Goal: Information Seeking & Learning: Find specific fact

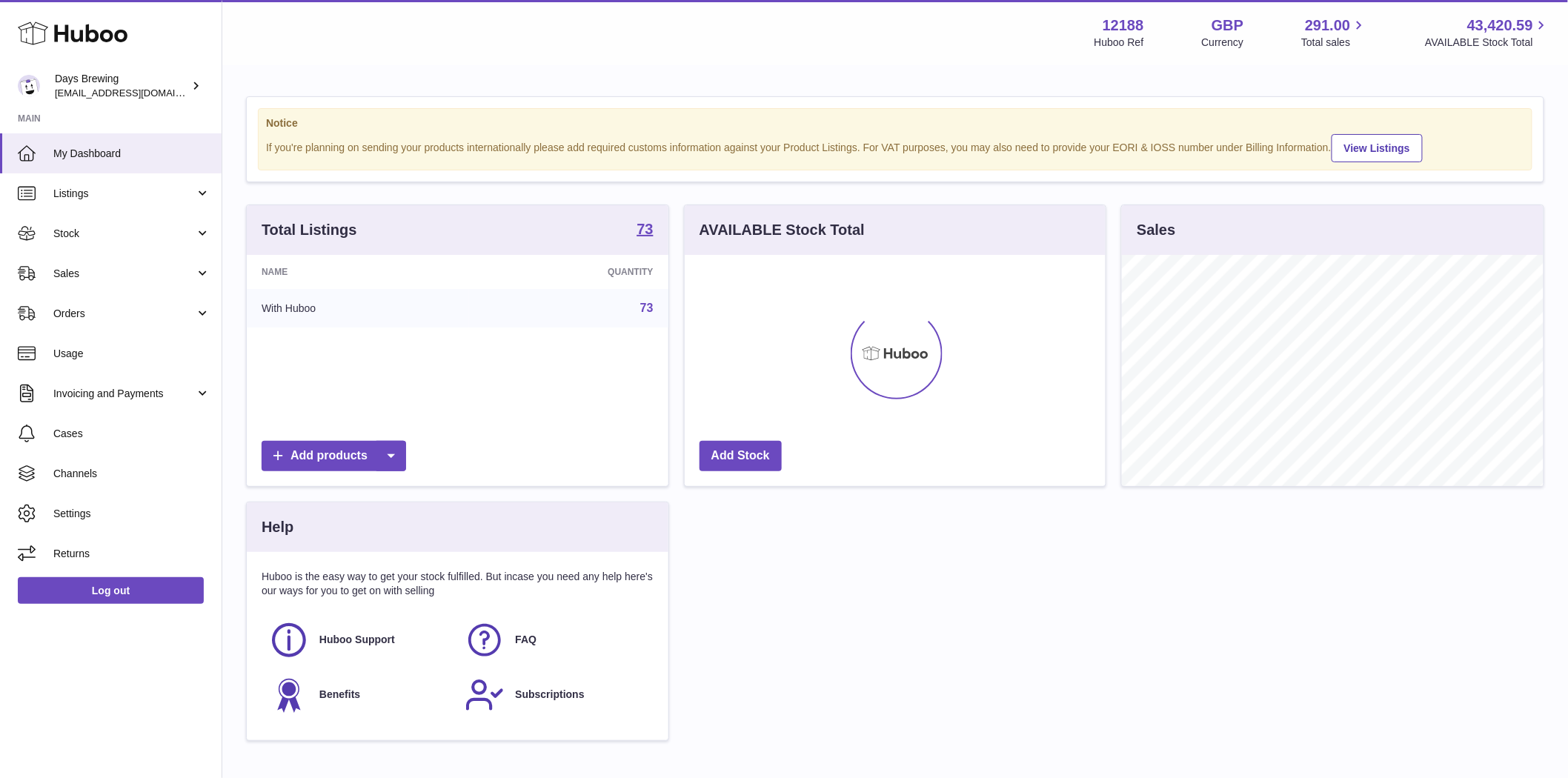
scroll to position [231, 421]
click at [72, 263] on link "Sales" at bounding box center [111, 274] width 222 height 40
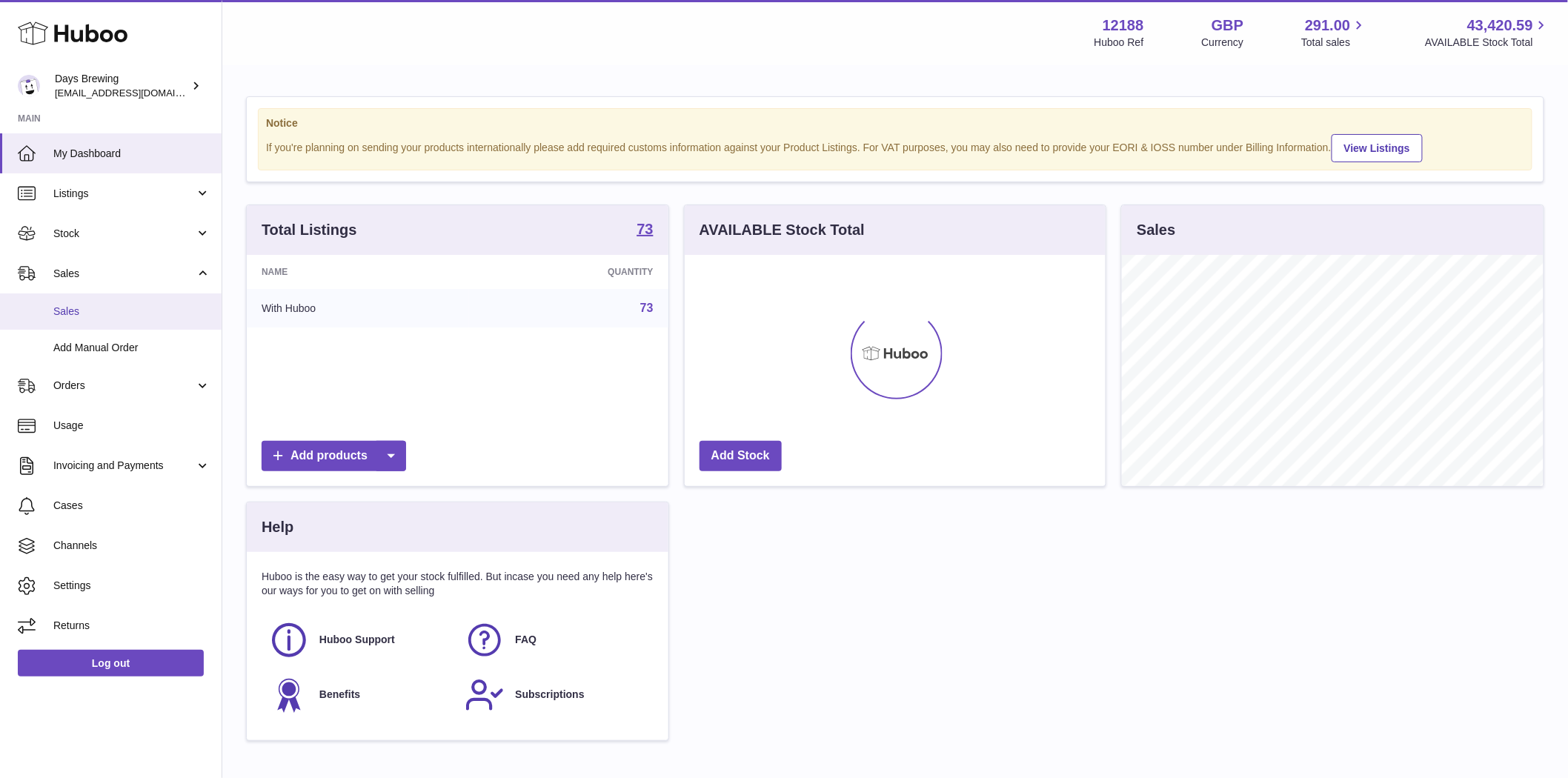
click at [83, 313] on span "Sales" at bounding box center [132, 312] width 157 height 14
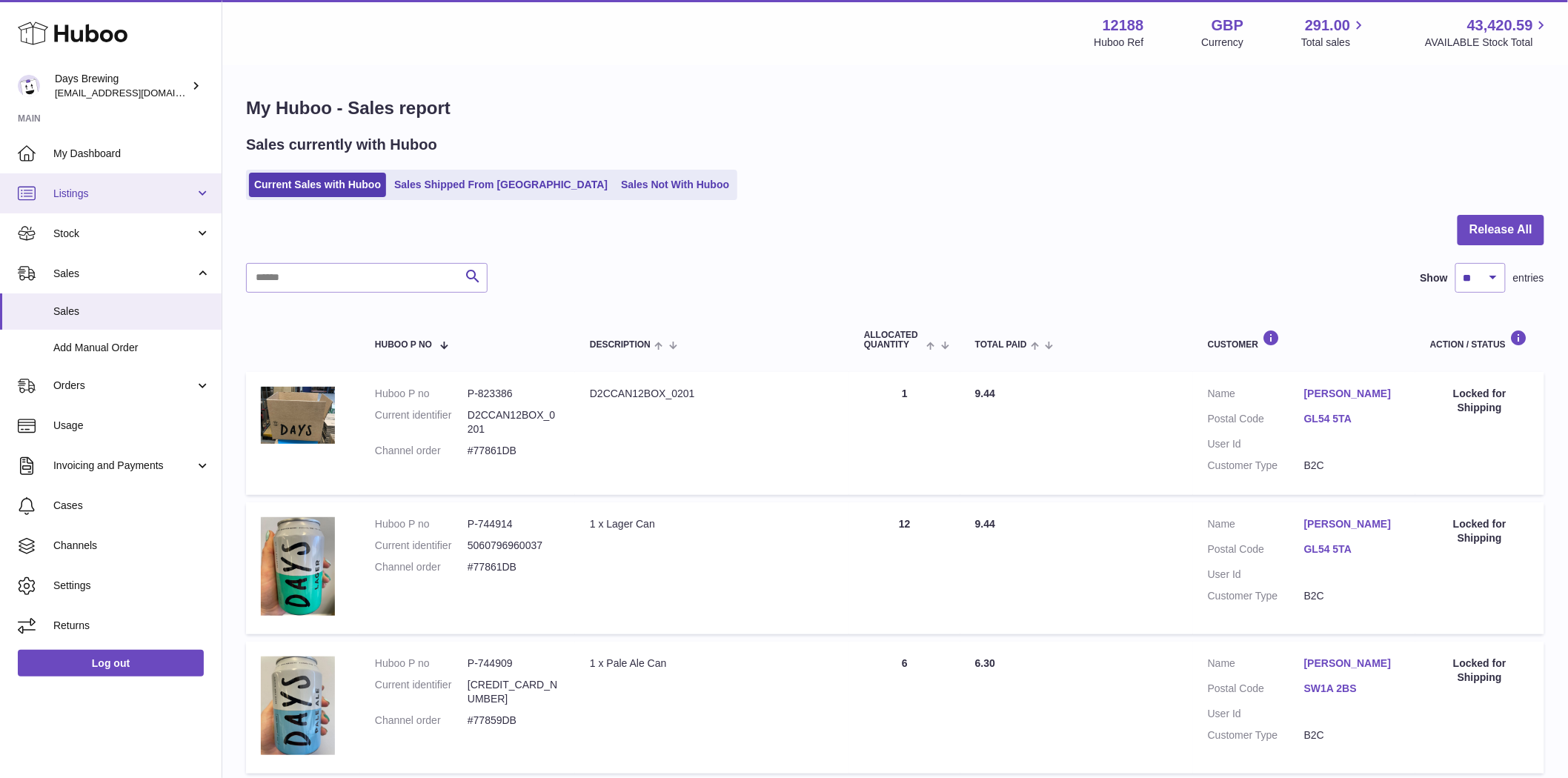
click at [86, 190] on span "Listings" at bounding box center [124, 193] width 141 height 14
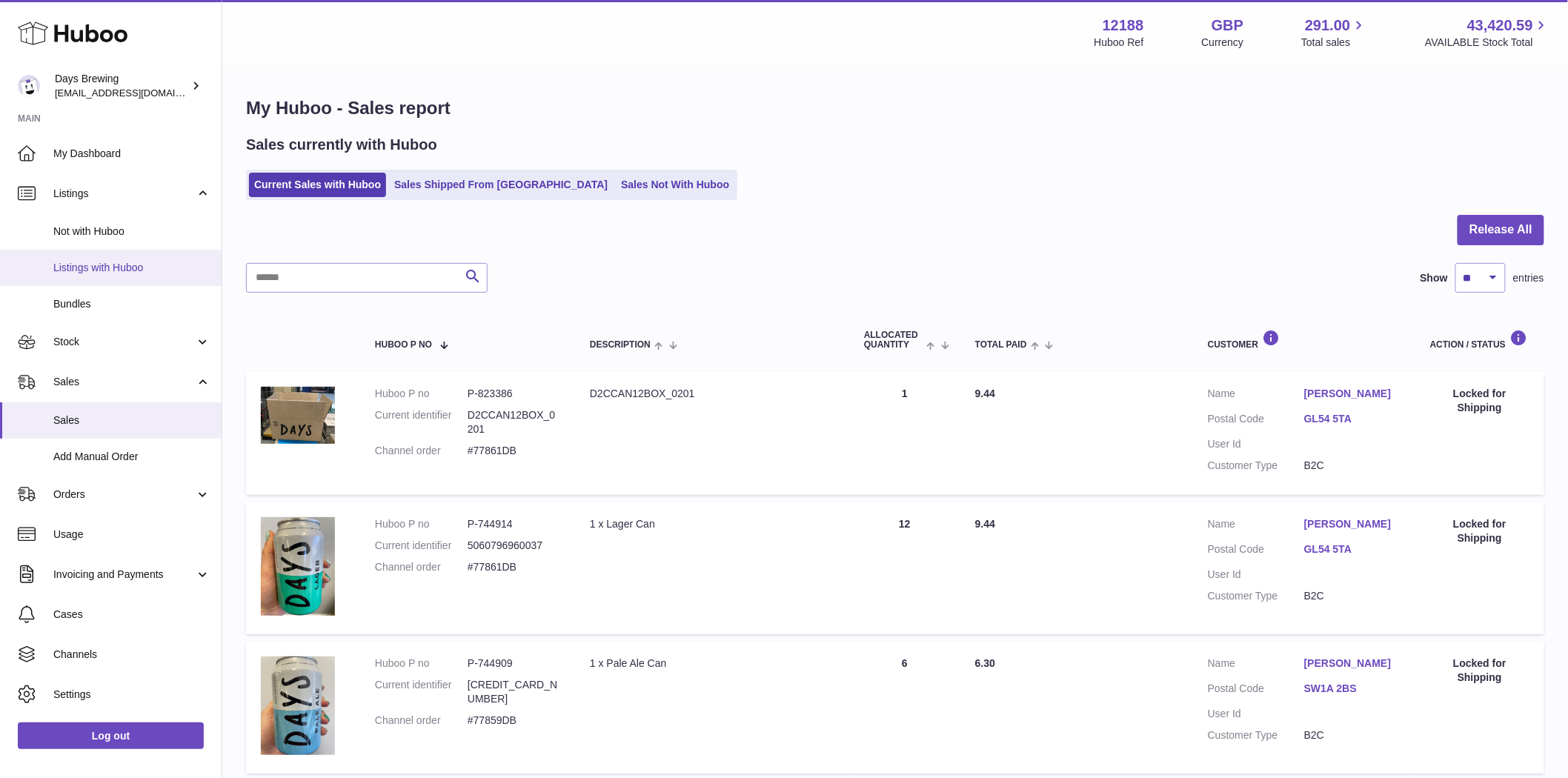
click at [117, 267] on span "Listings with Huboo" at bounding box center [132, 268] width 157 height 14
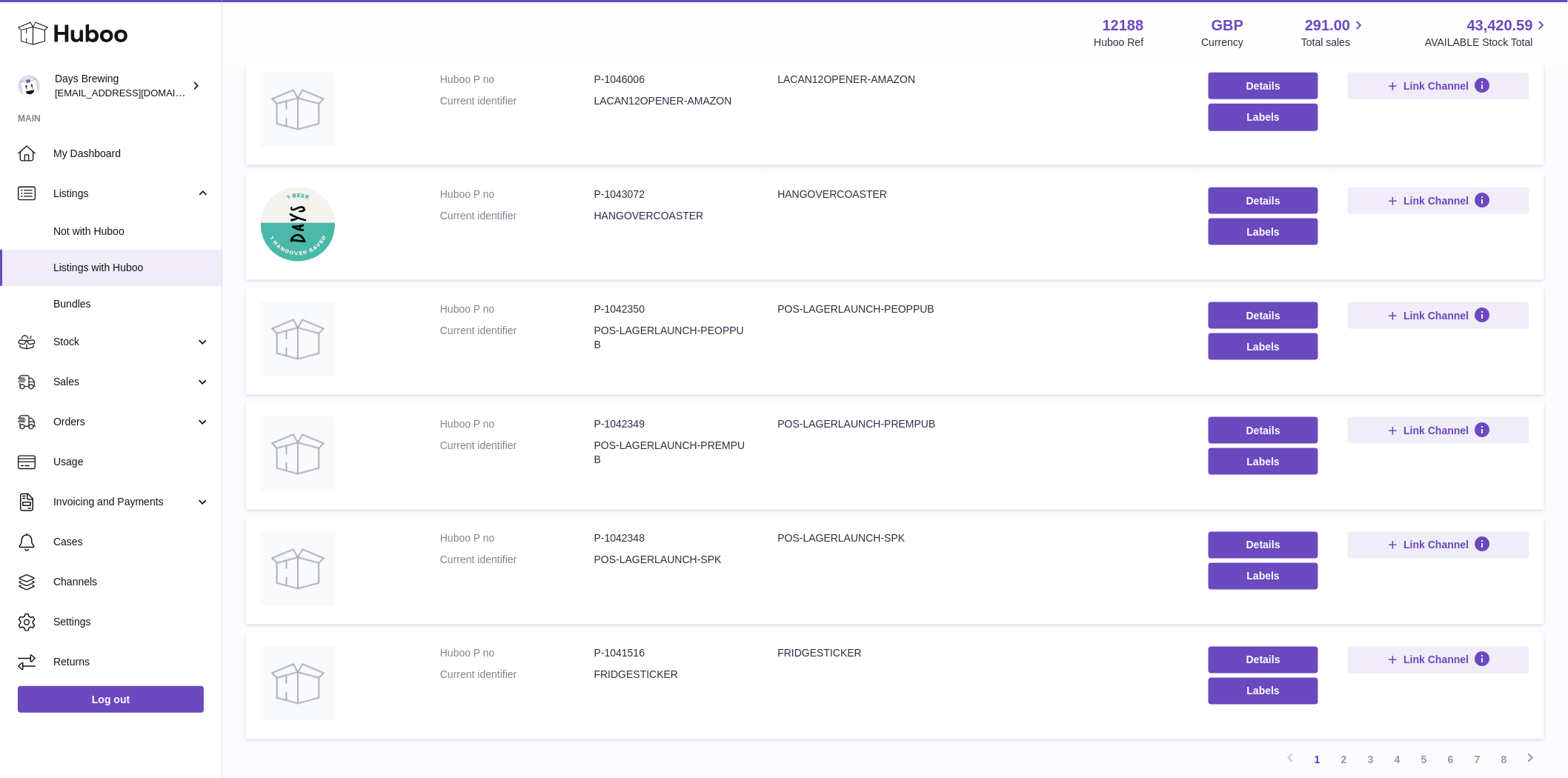
scroll to position [809, 0]
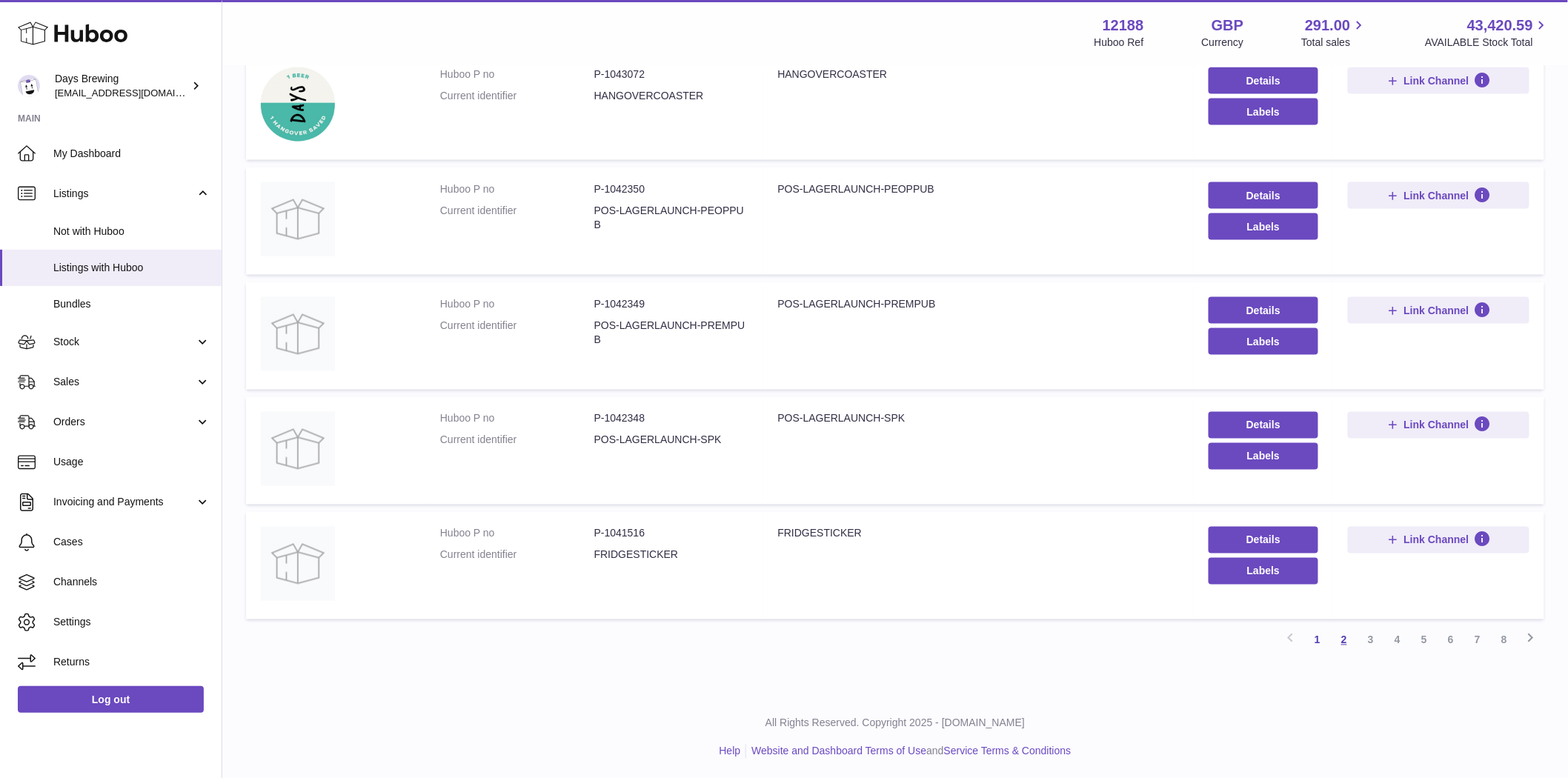
click at [1349, 645] on link "2" at bounding box center [1344, 640] width 27 height 27
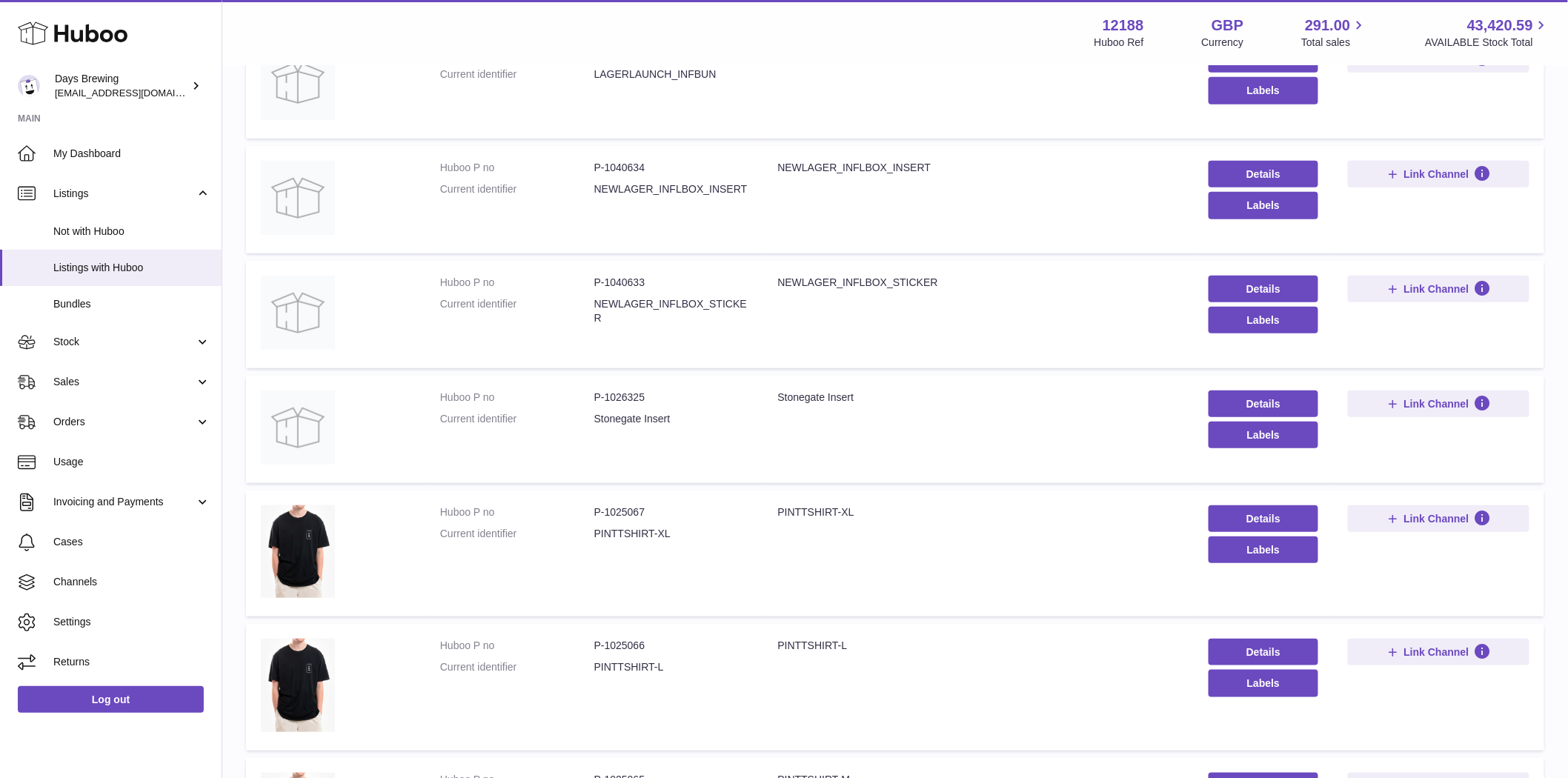
scroll to position [66, 0]
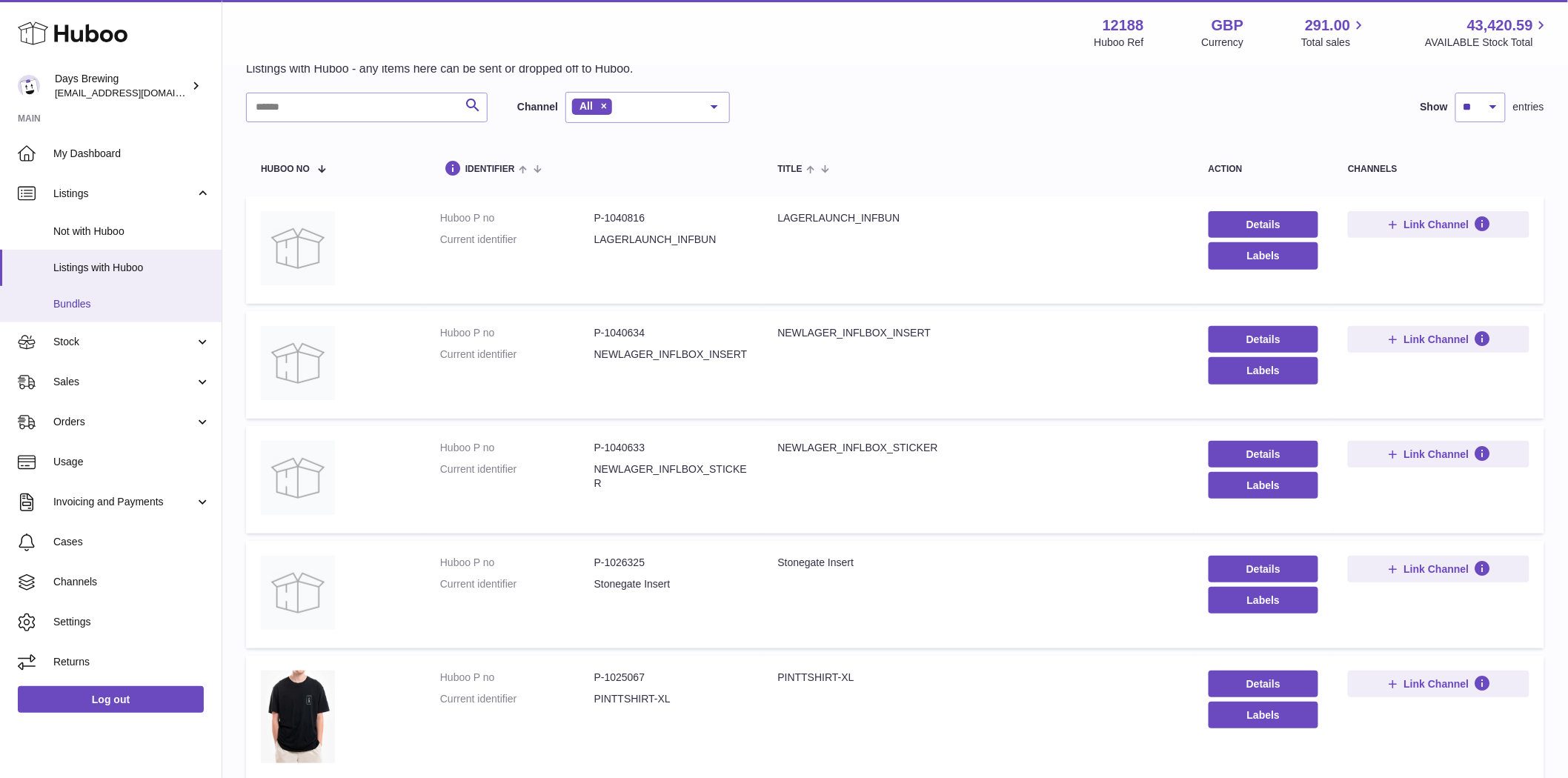
click at [74, 302] on span "Bundles" at bounding box center [132, 304] width 157 height 14
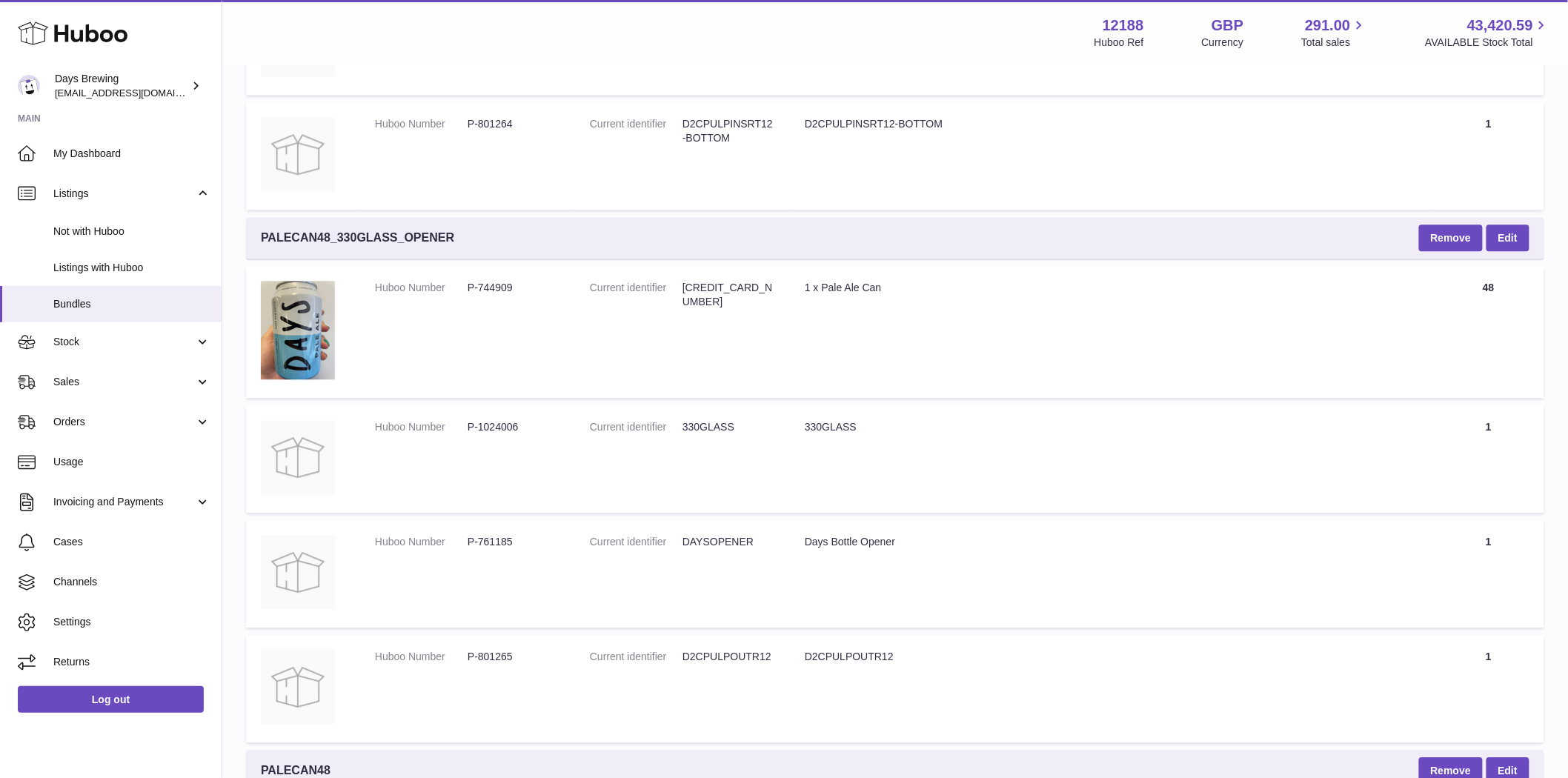
scroll to position [1414, 0]
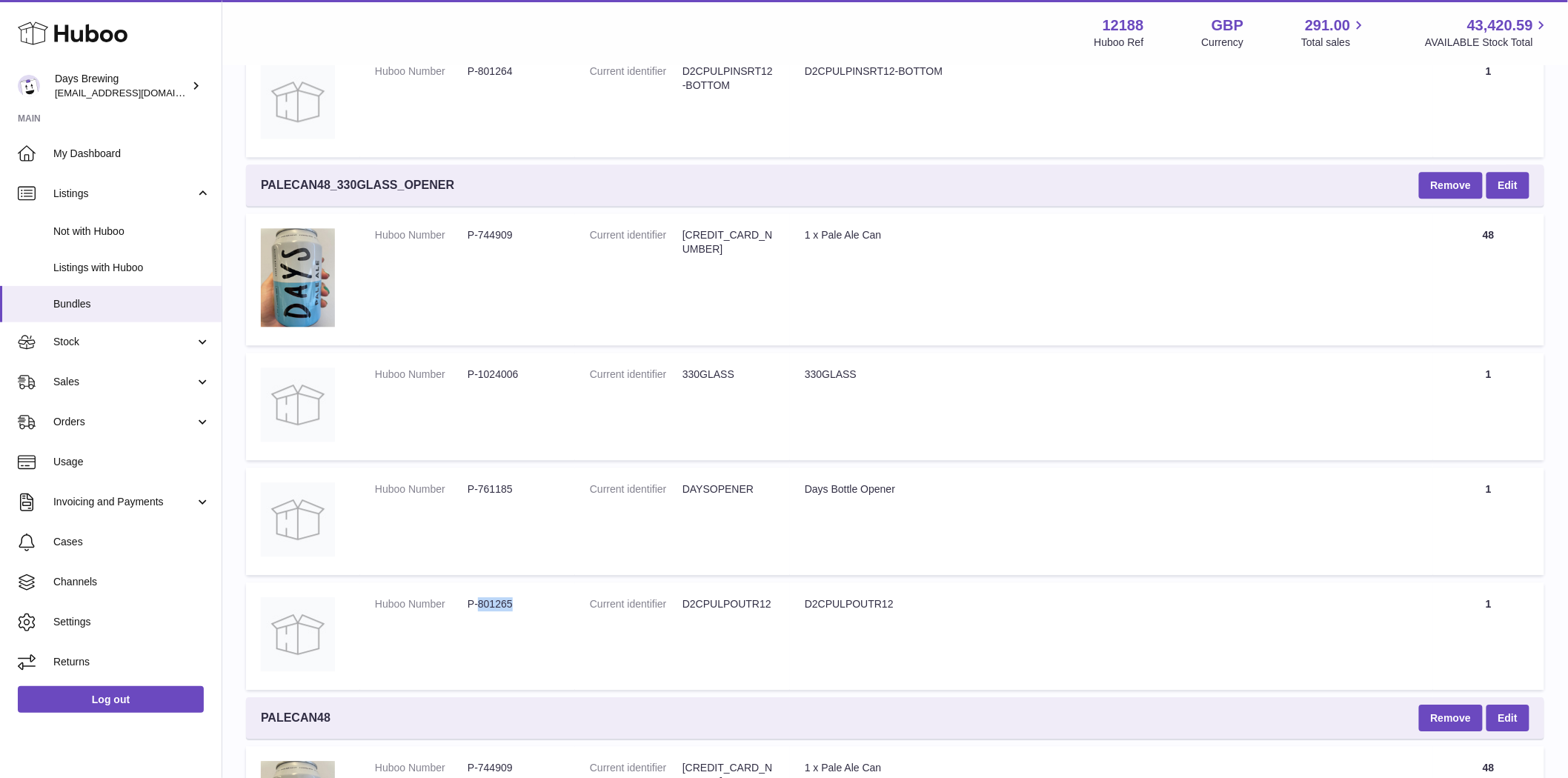
drag, startPoint x: 522, startPoint y: 602, endPoint x: 481, endPoint y: 609, distance: 41.6
click at [481, 609] on dl "Huboo Number P-801265" at bounding box center [467, 608] width 186 height 22
copy dd "801265"
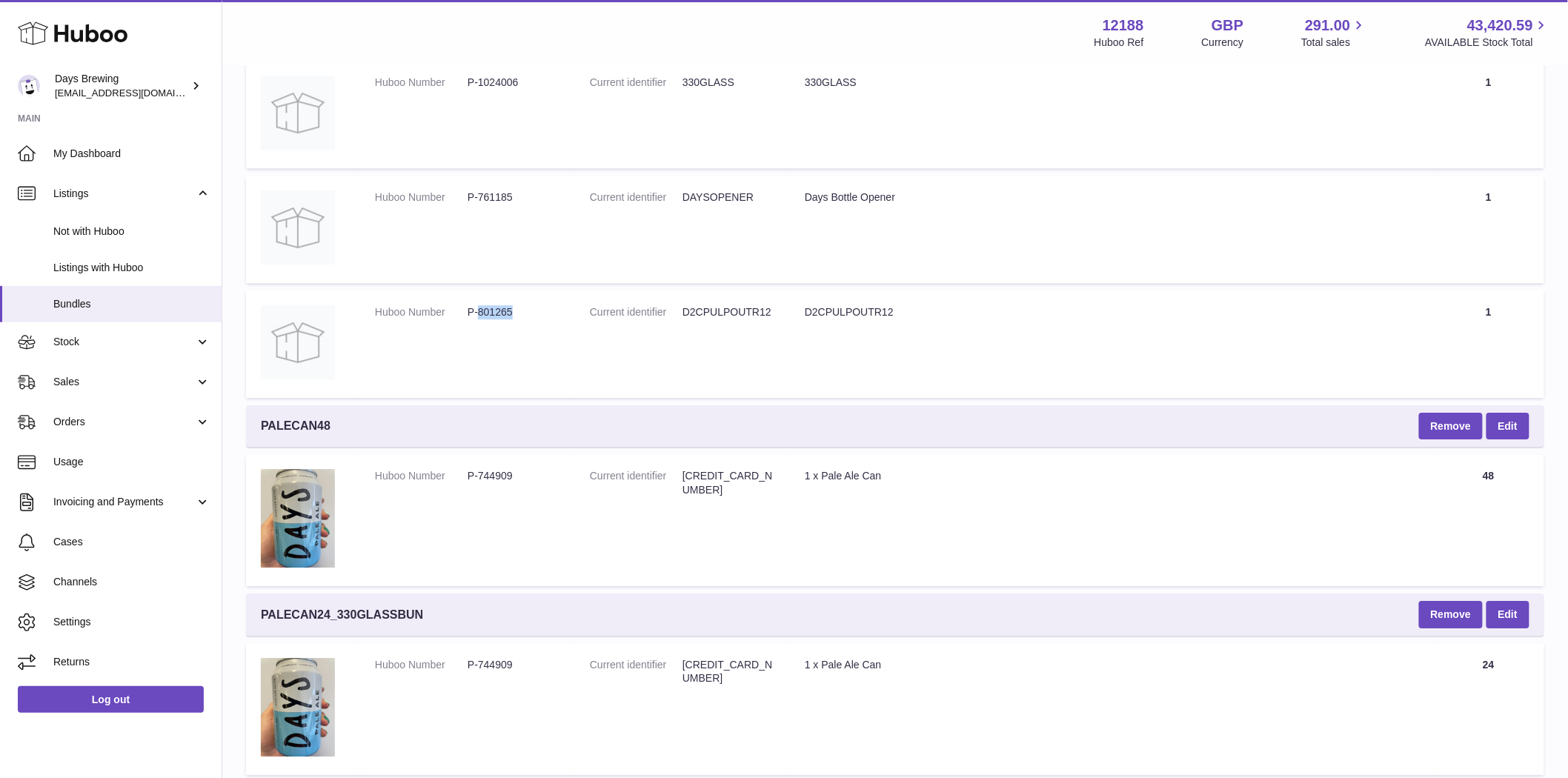
scroll to position [1729, 0]
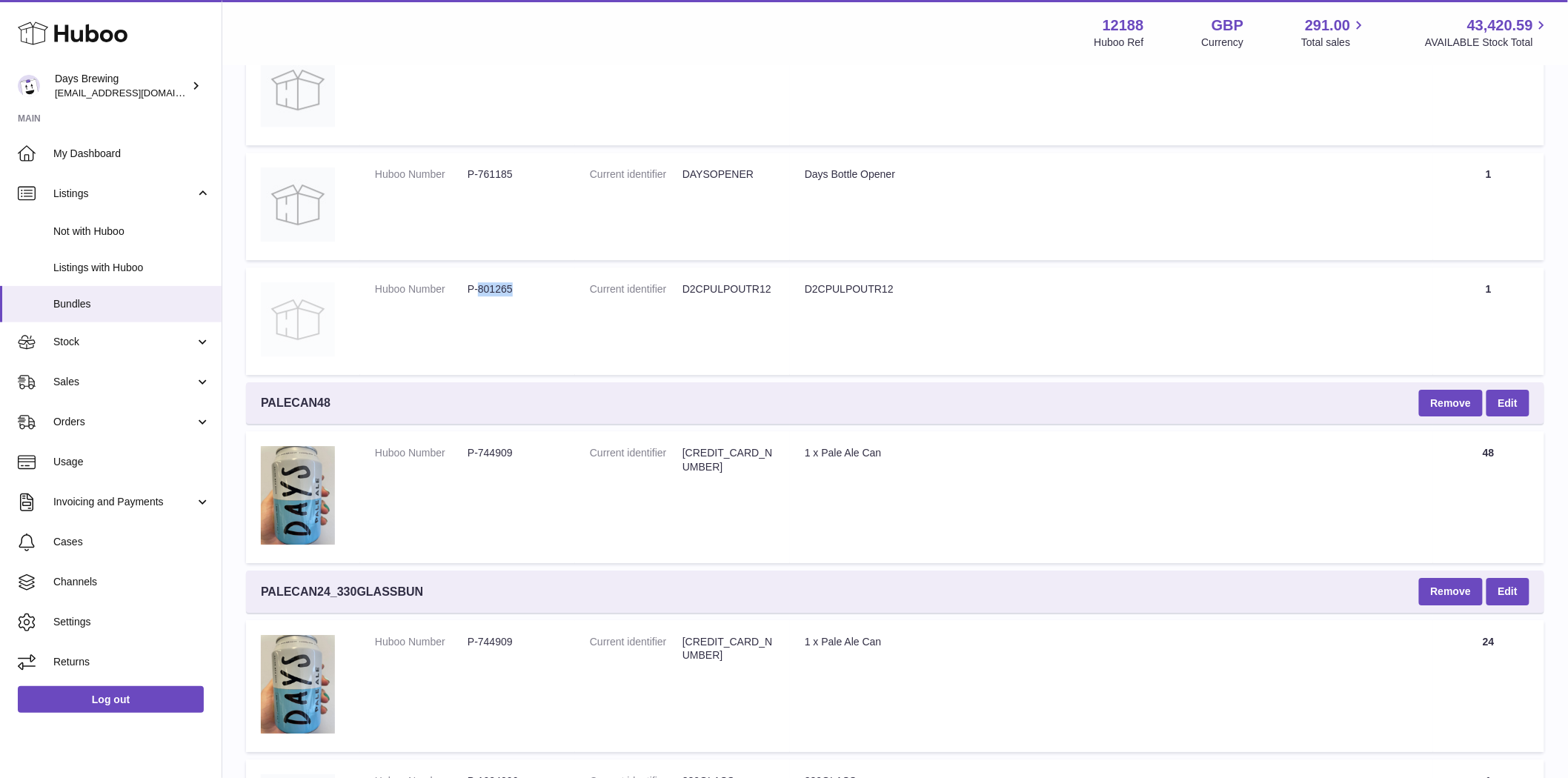
click at [290, 323] on img at bounding box center [298, 319] width 74 height 74
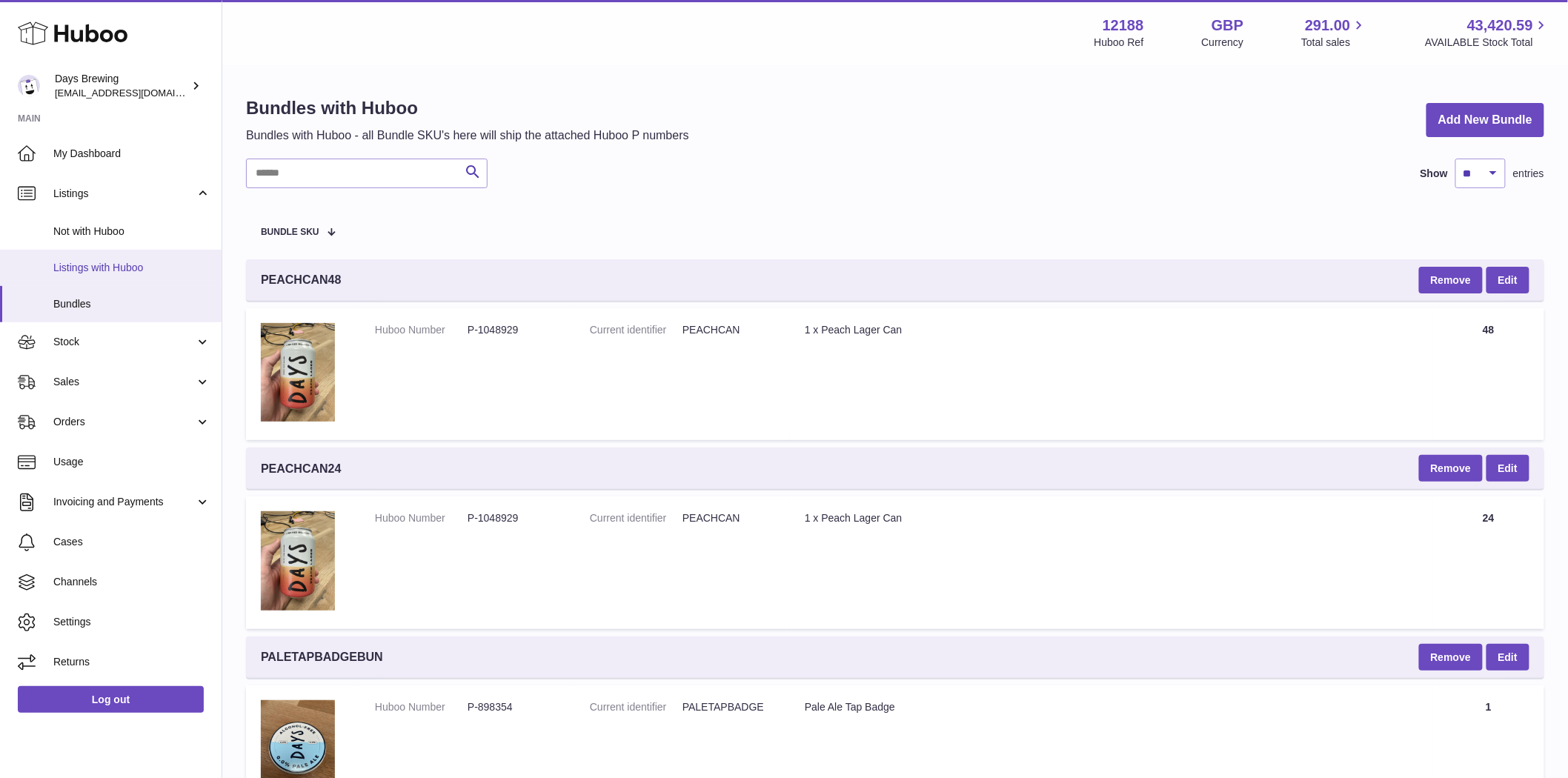
click at [75, 258] on link "Listings with Huboo" at bounding box center [111, 267] width 222 height 36
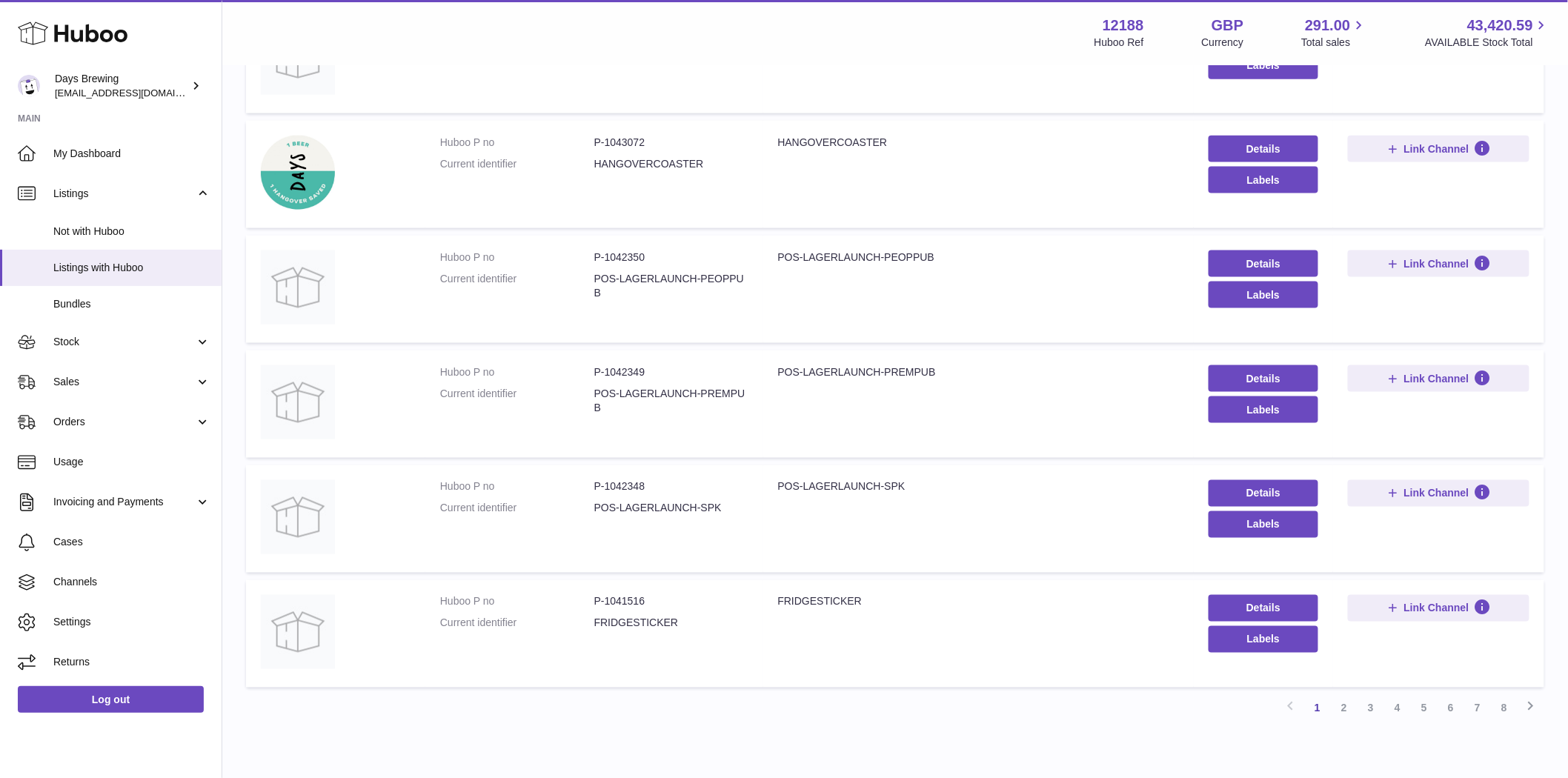
scroll to position [809, 0]
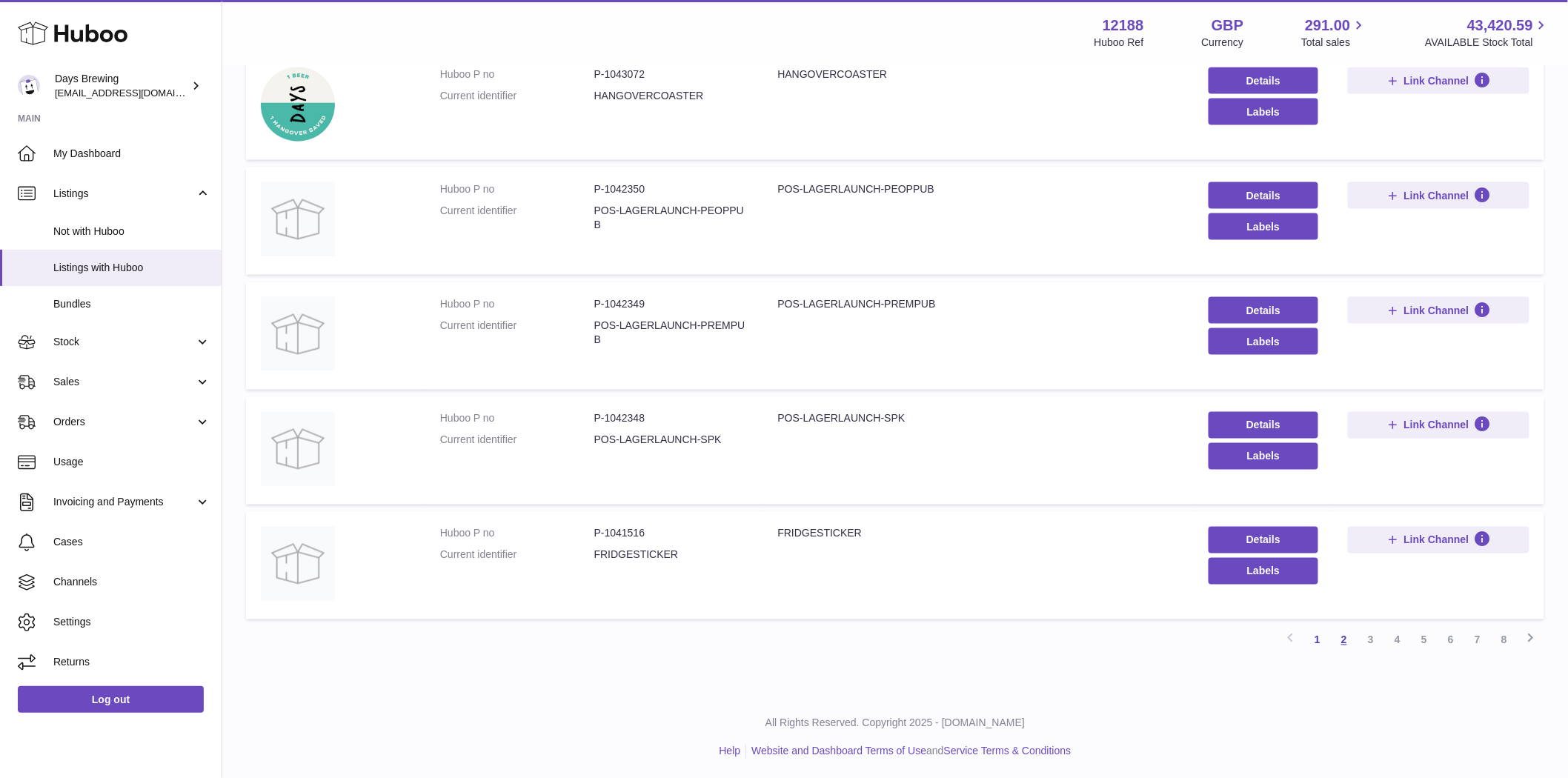
click at [1350, 643] on link "2" at bounding box center [1344, 640] width 27 height 27
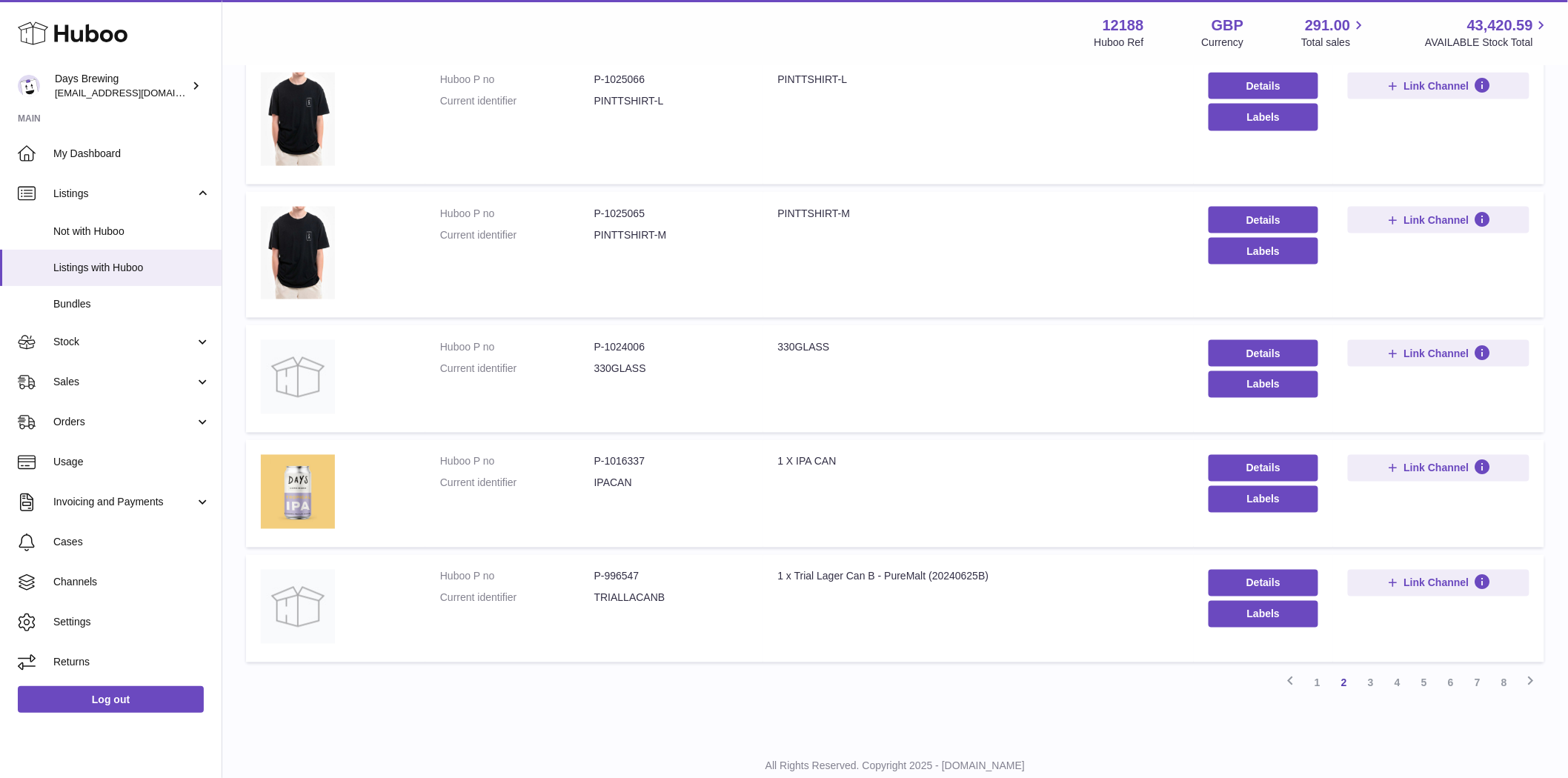
scroll to position [840, 0]
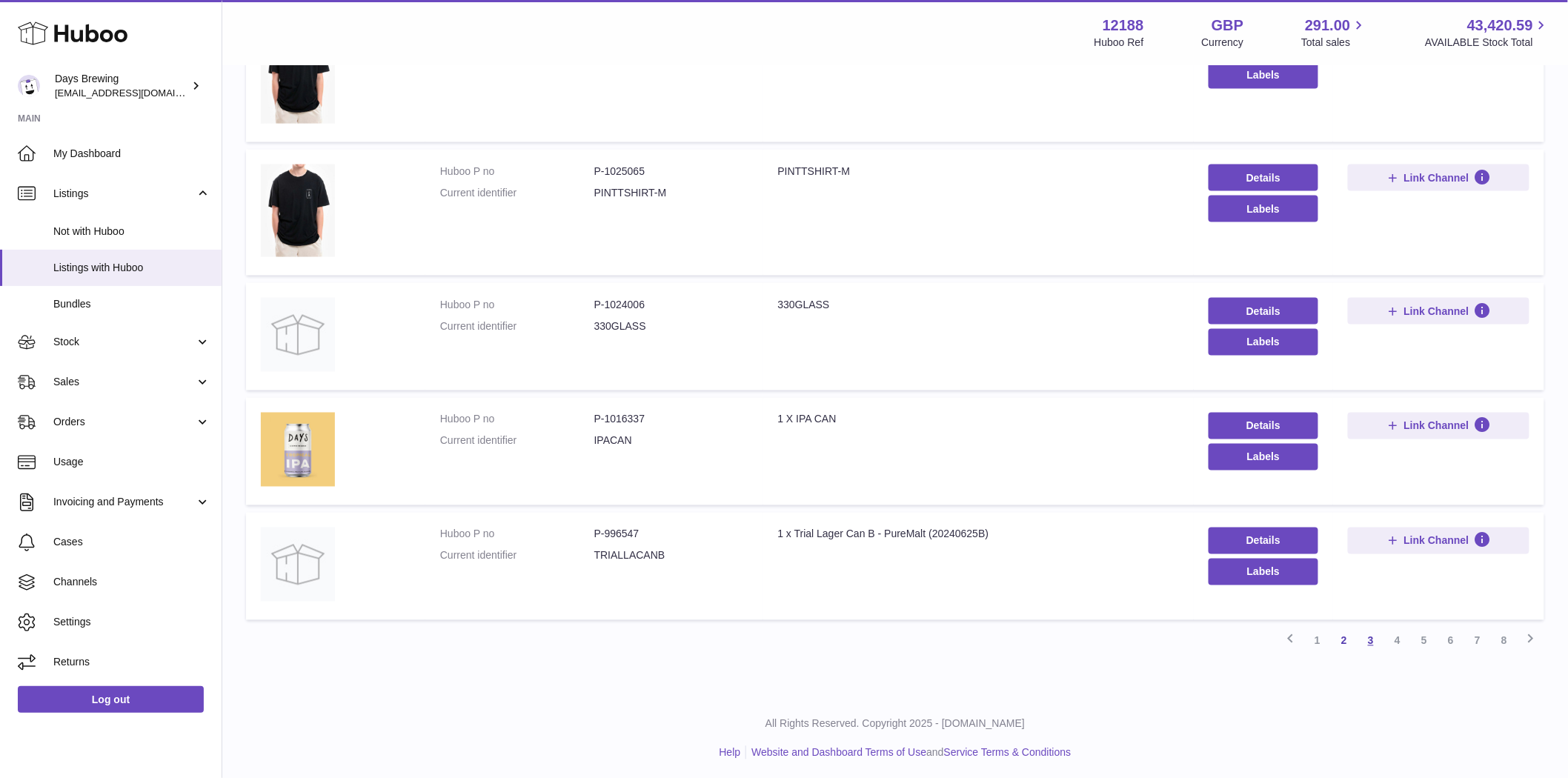
click at [1364, 640] on link "3" at bounding box center [1371, 641] width 27 height 27
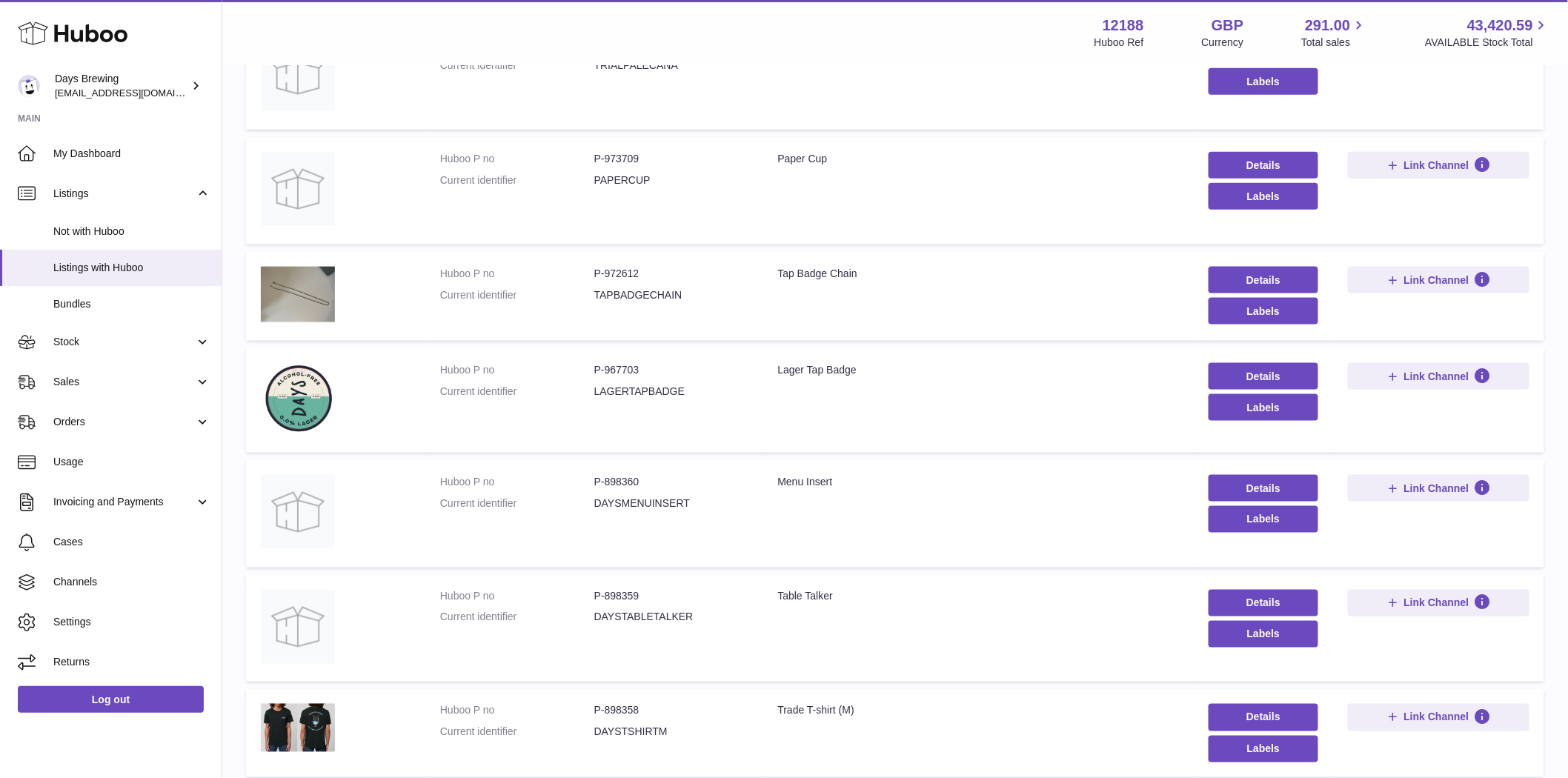
scroll to position [819, 0]
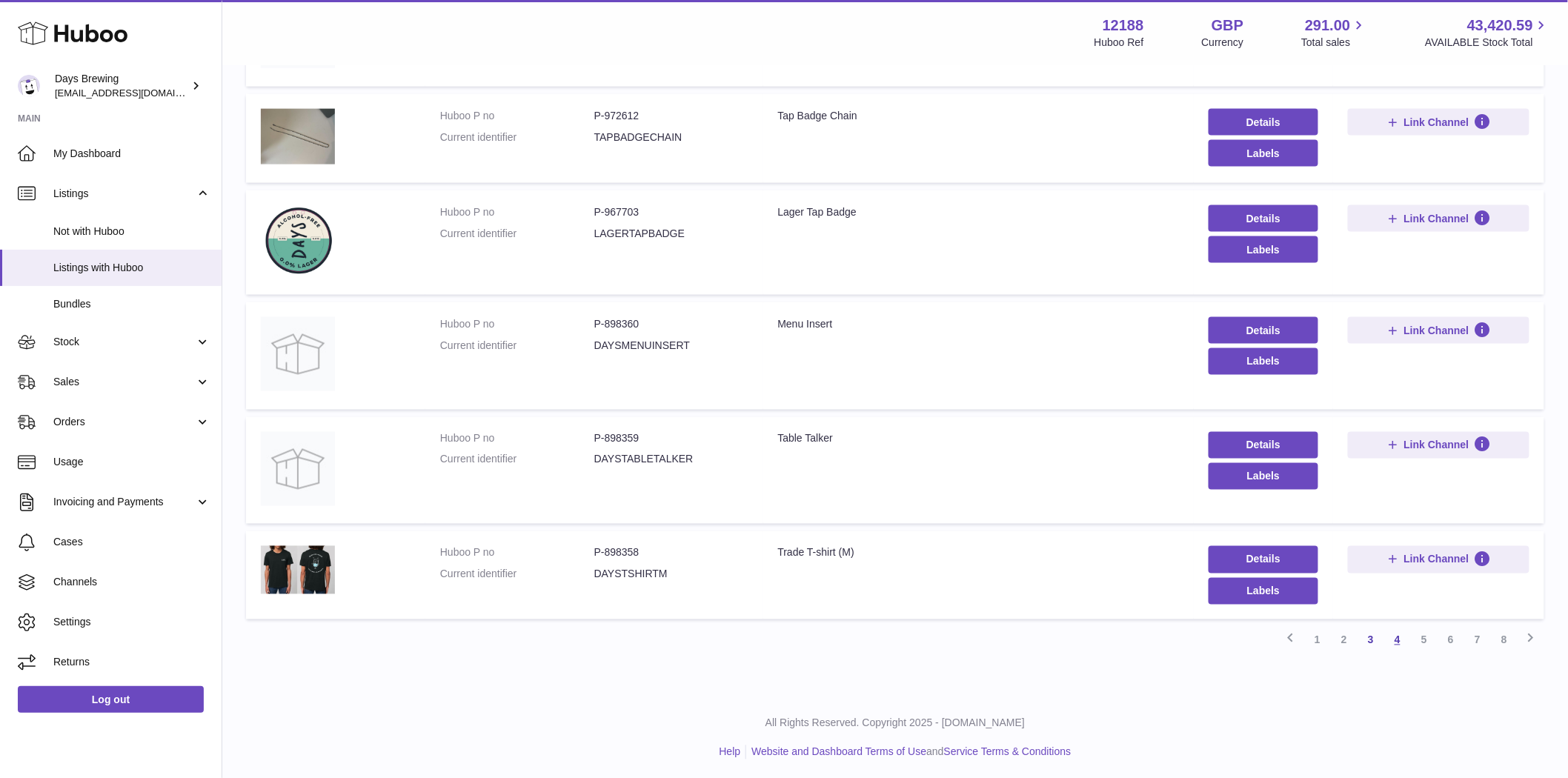
click at [1393, 642] on link "4" at bounding box center [1398, 640] width 27 height 27
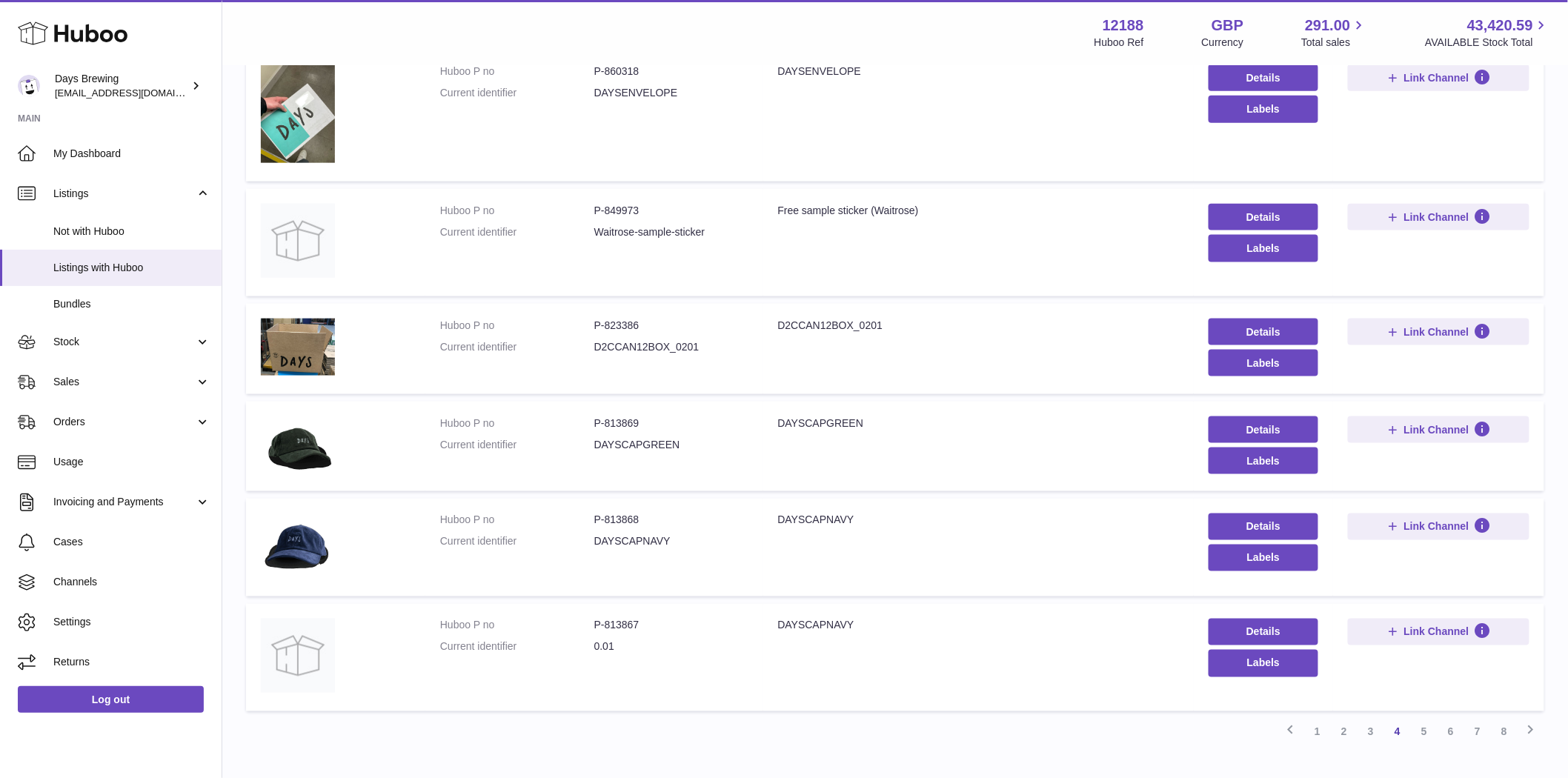
scroll to position [751, 0]
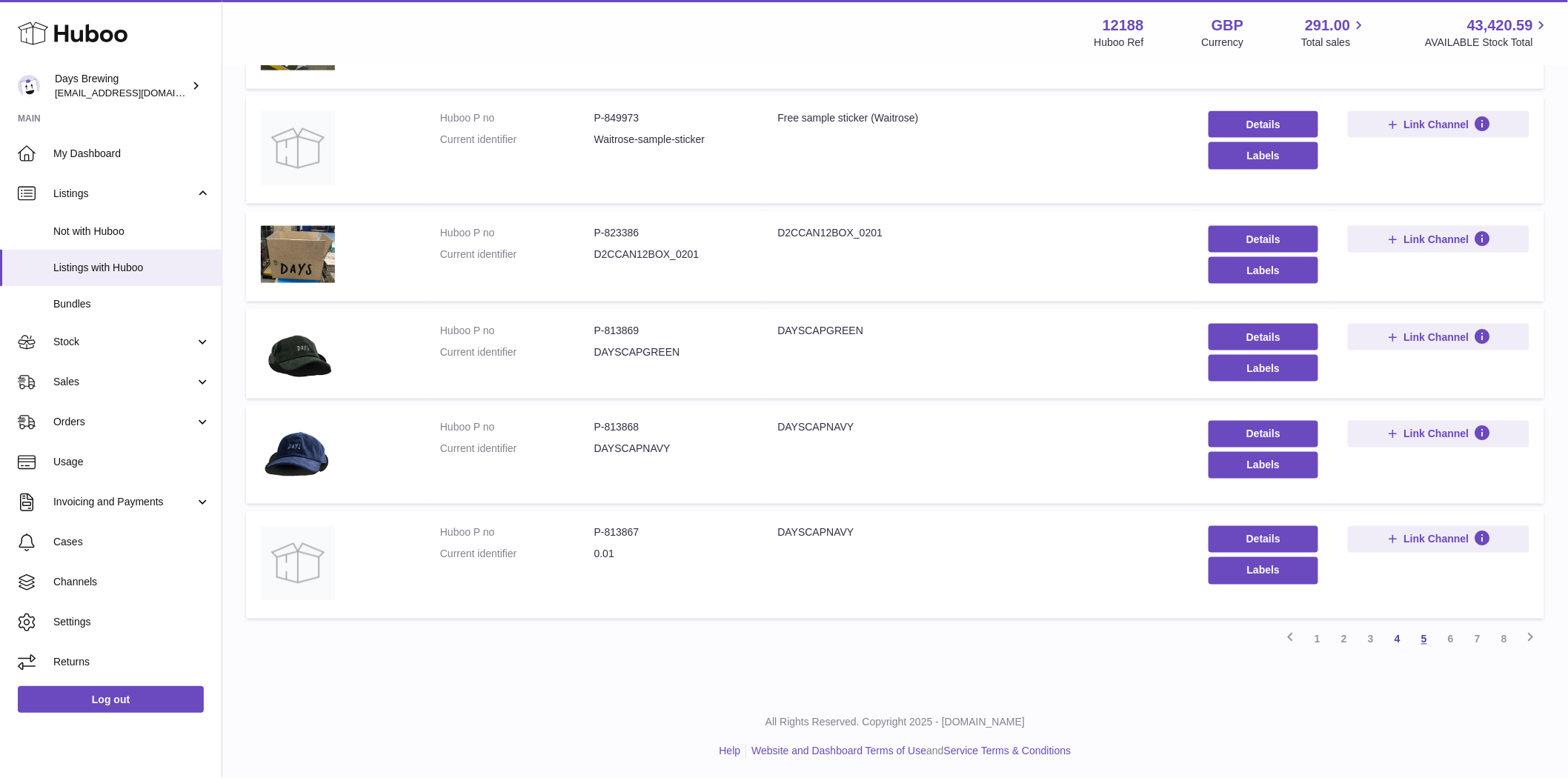
click at [1418, 642] on link "5" at bounding box center [1424, 639] width 27 height 27
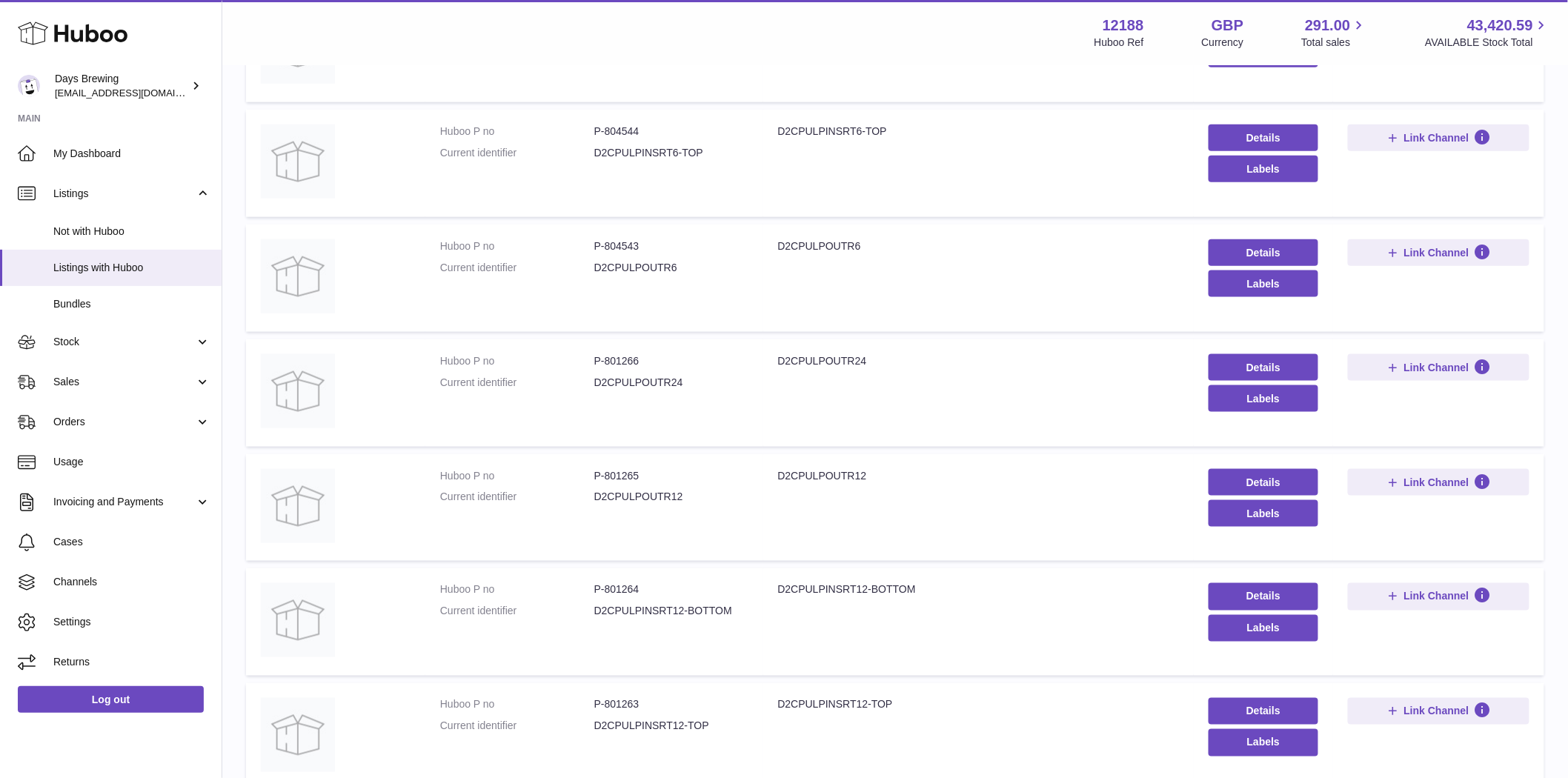
scroll to position [784, 0]
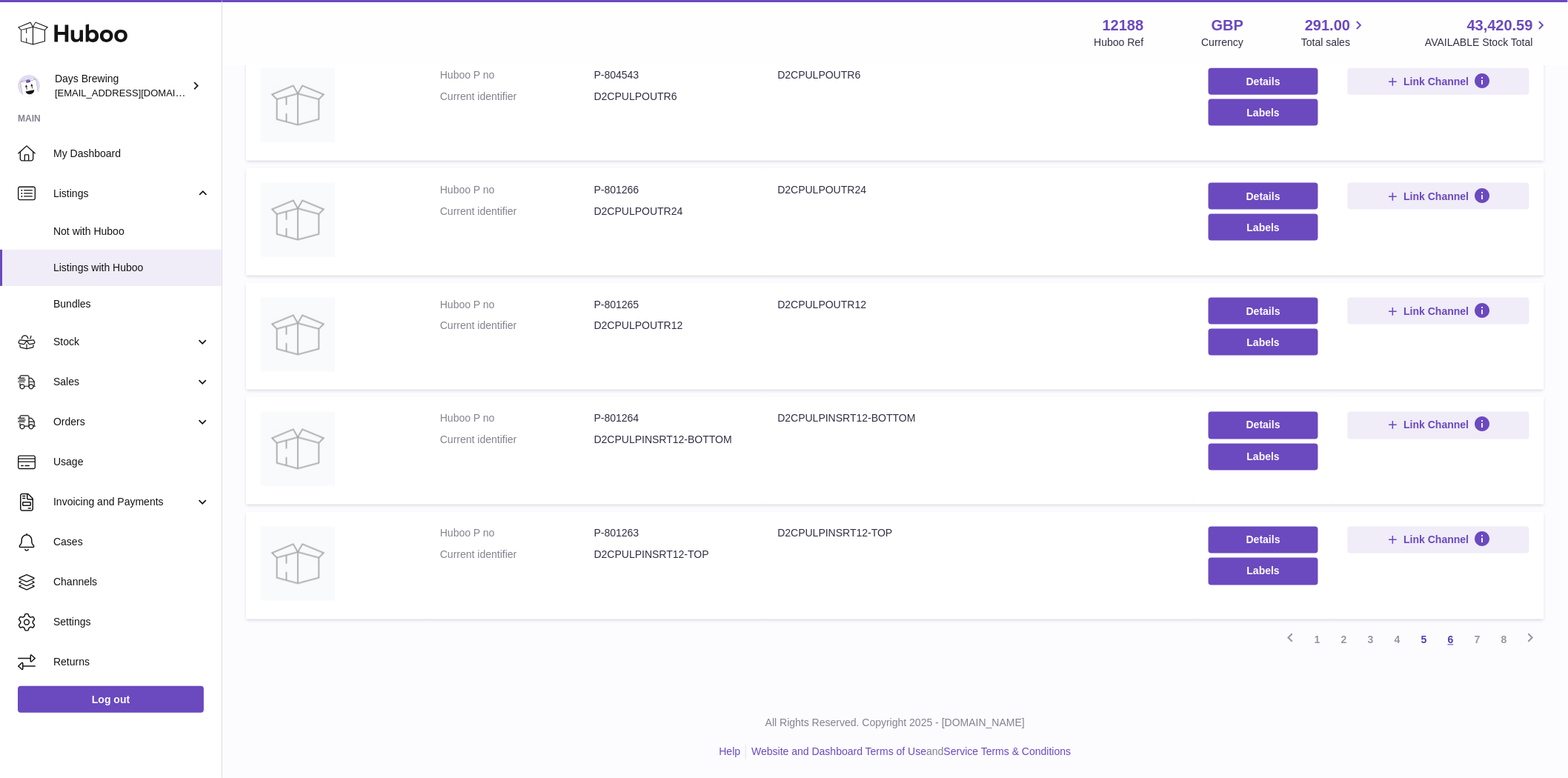
click at [1454, 646] on link "6" at bounding box center [1450, 640] width 27 height 27
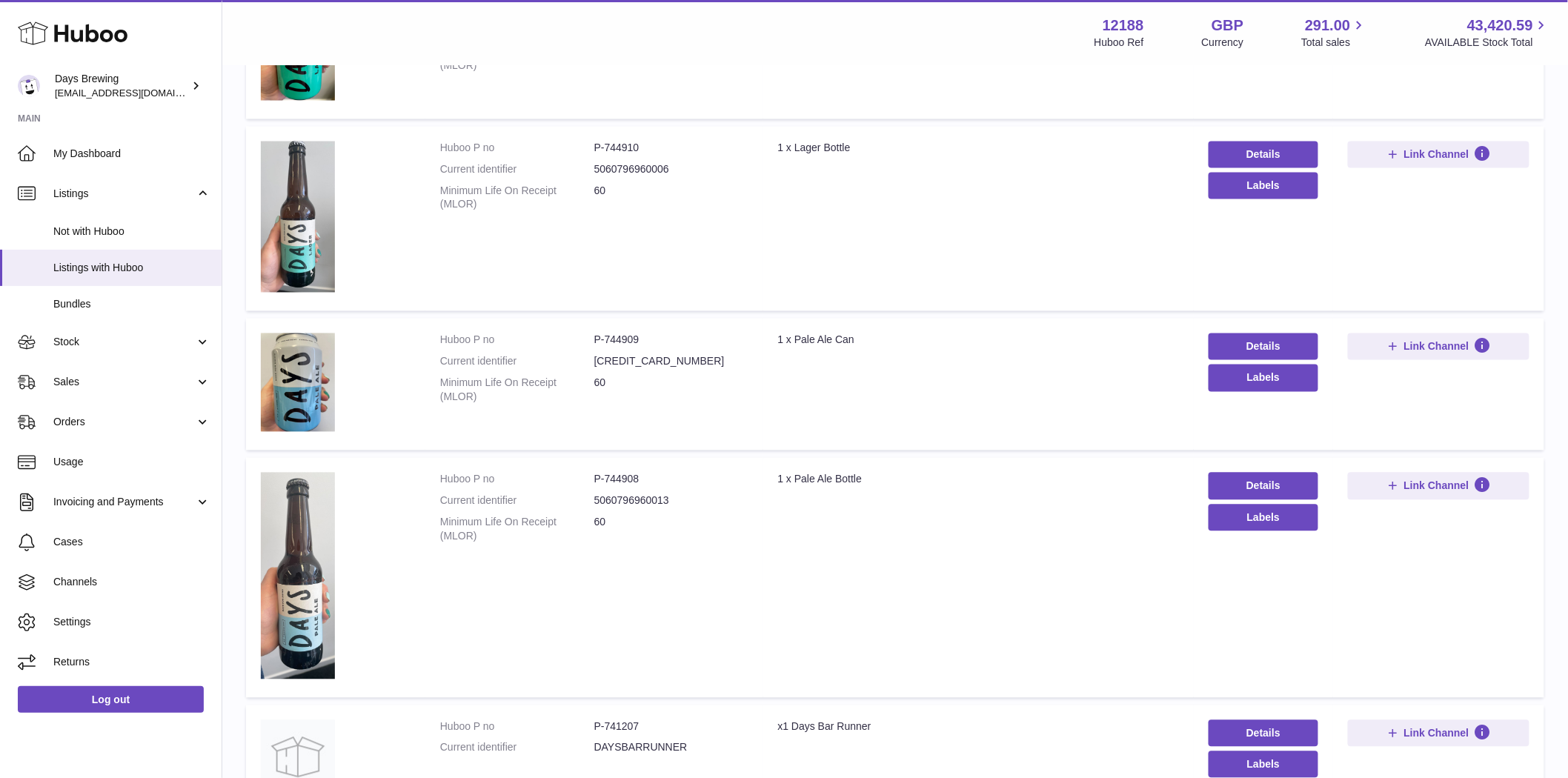
scroll to position [1233, 0]
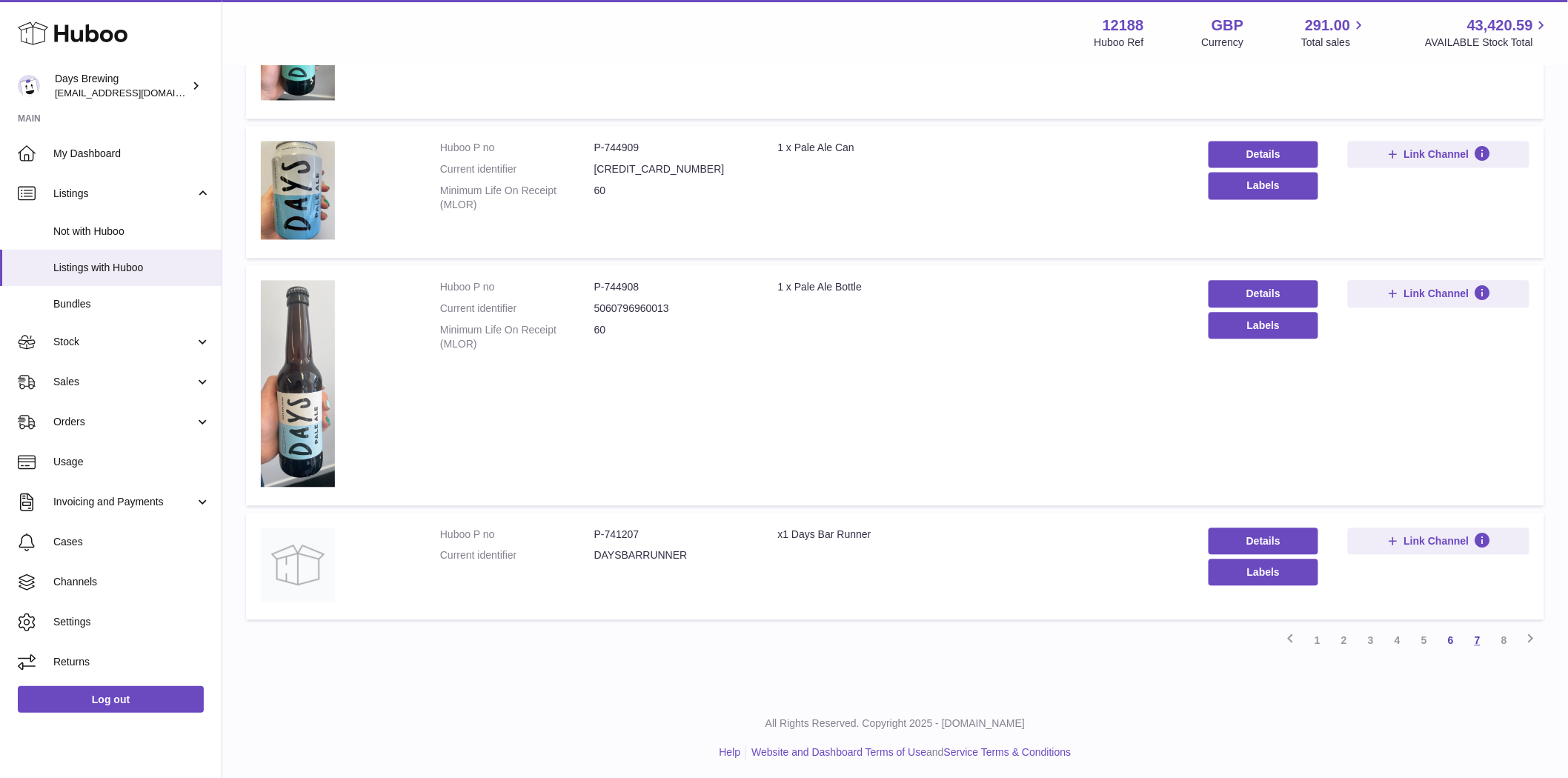
click at [1468, 641] on link "7" at bounding box center [1477, 640] width 27 height 27
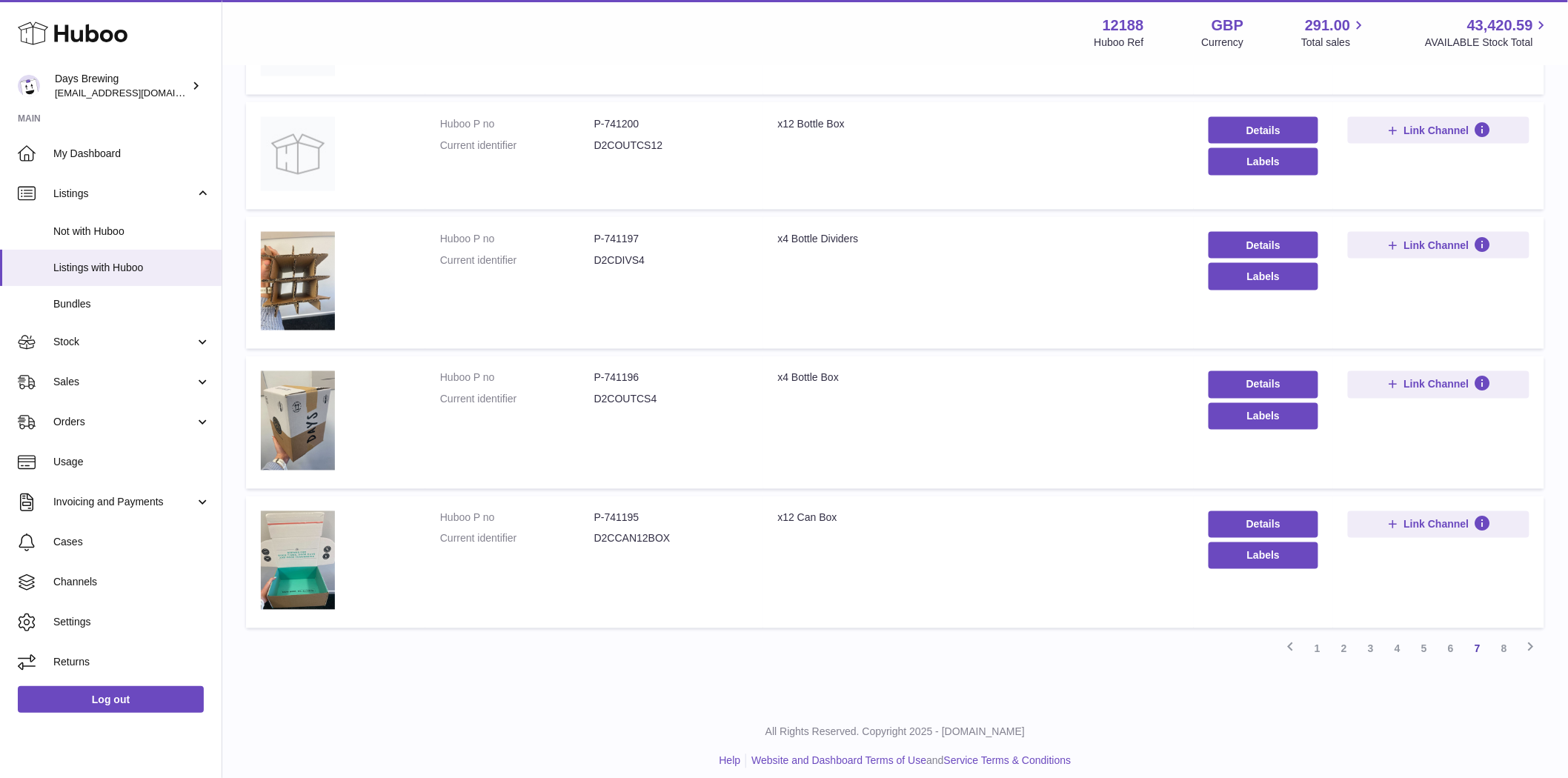
scroll to position [890, 0]
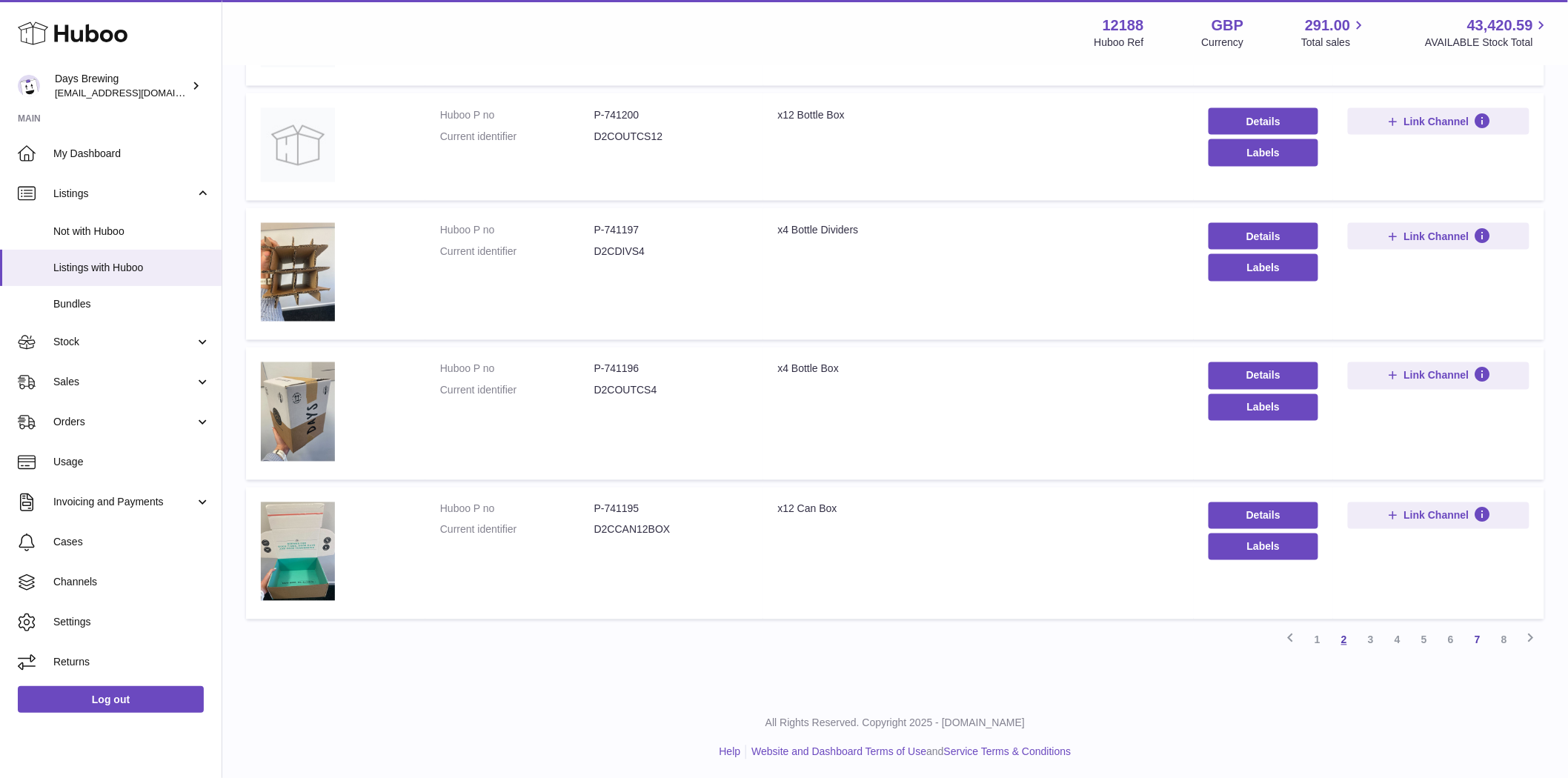
click at [1349, 639] on link "2" at bounding box center [1344, 640] width 27 height 27
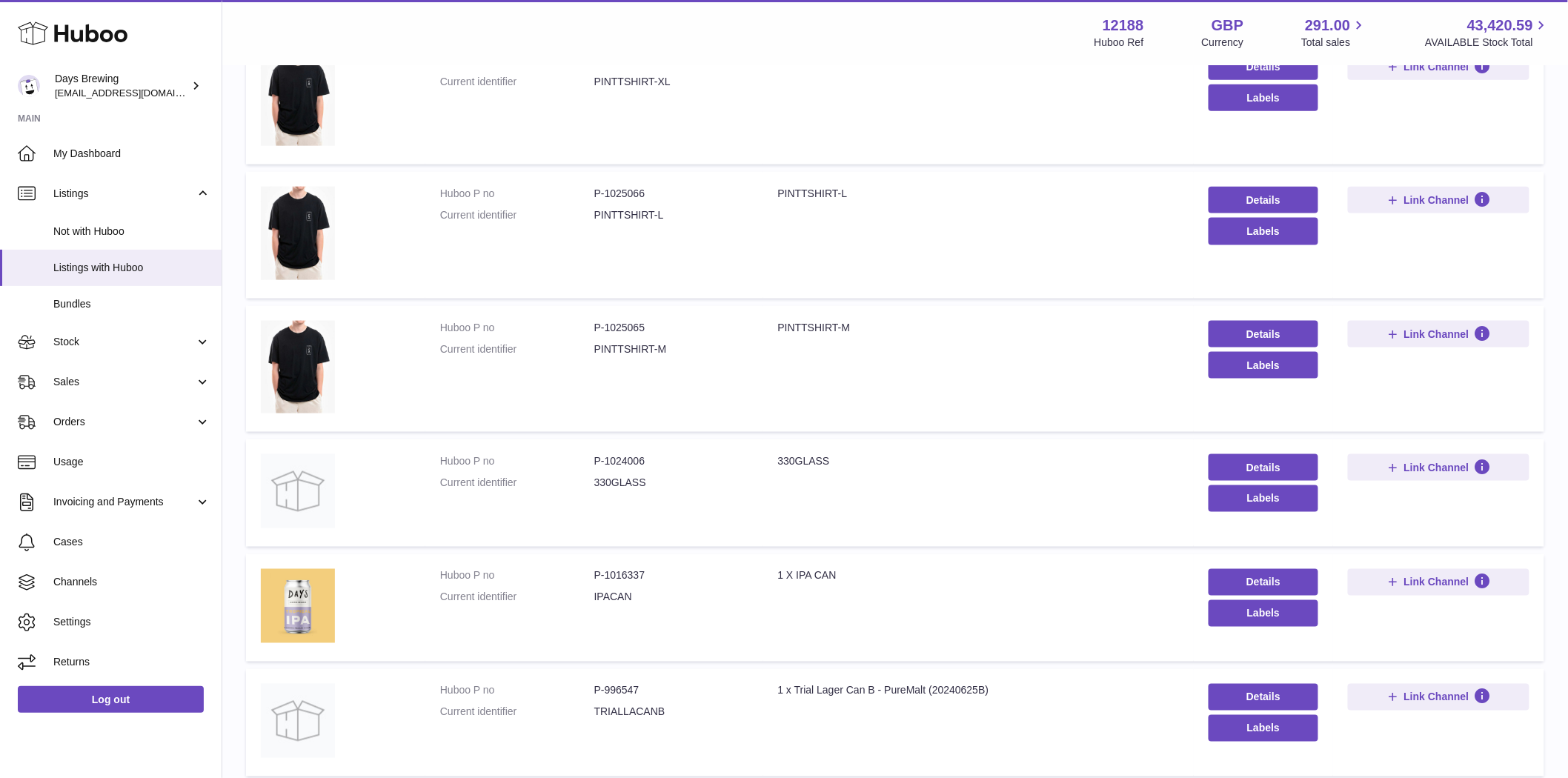
scroll to position [840, 0]
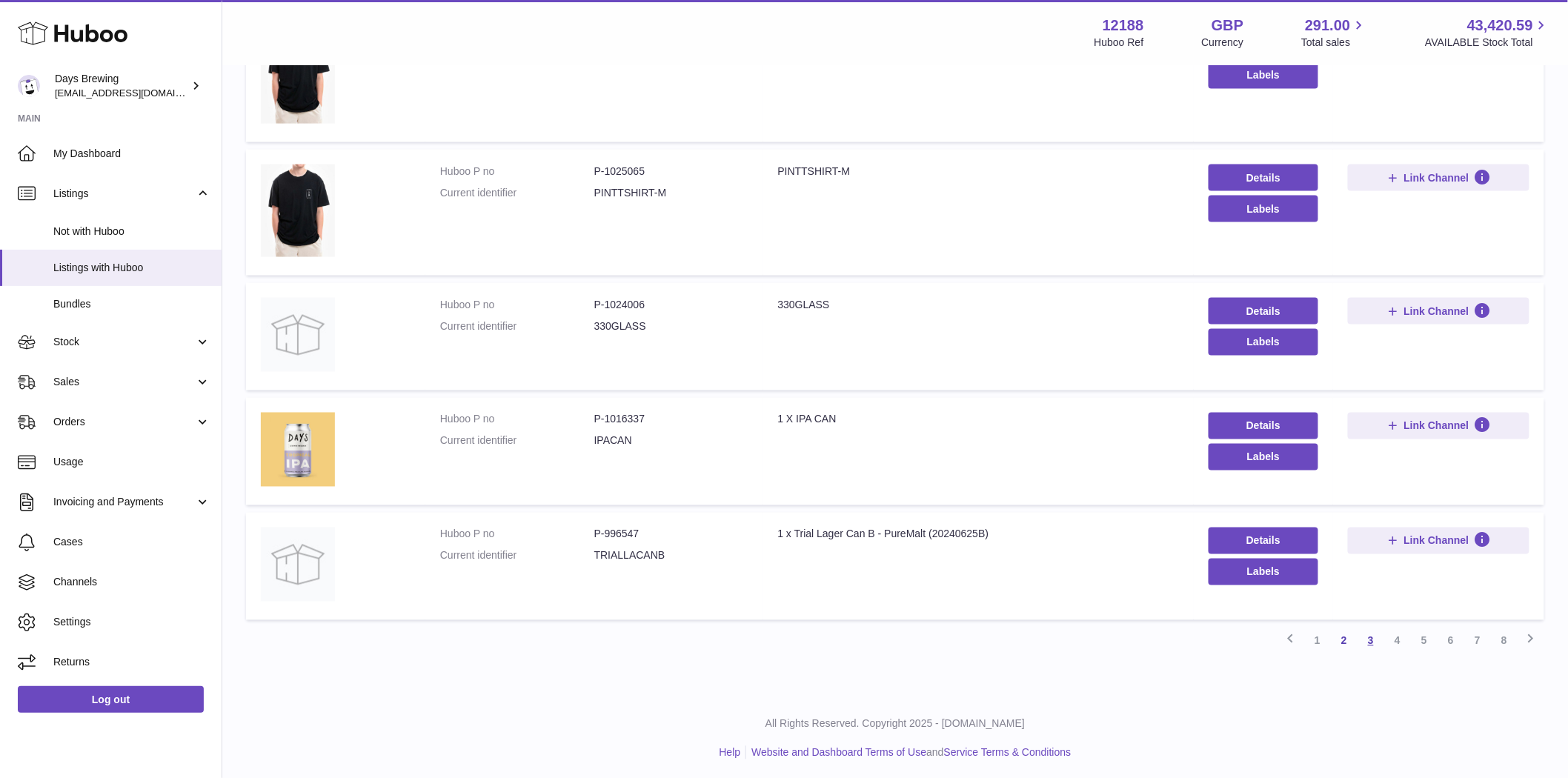
click at [1369, 639] on link "3" at bounding box center [1371, 641] width 27 height 27
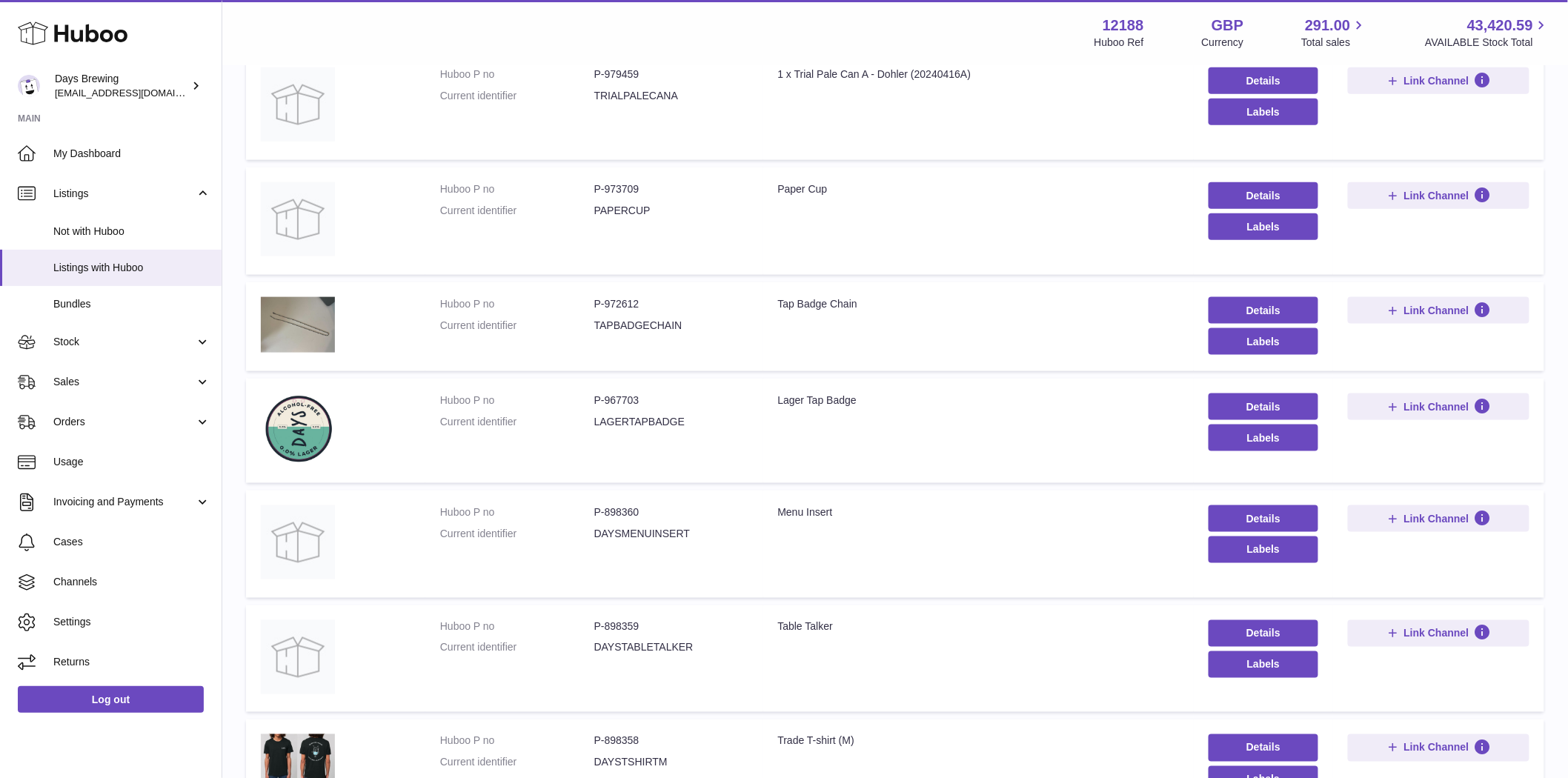
scroll to position [819, 0]
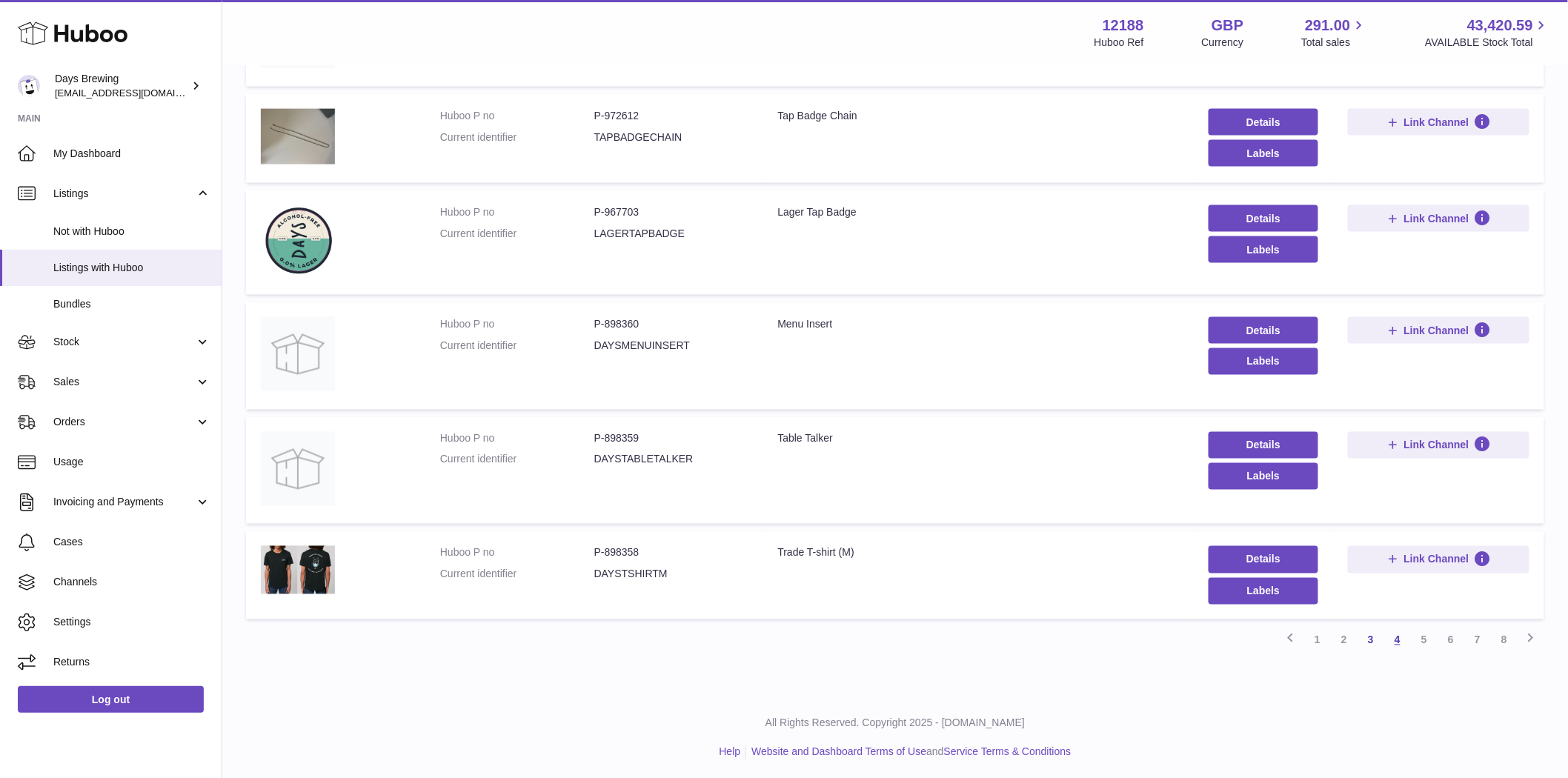
click at [1392, 635] on link "4" at bounding box center [1398, 640] width 27 height 27
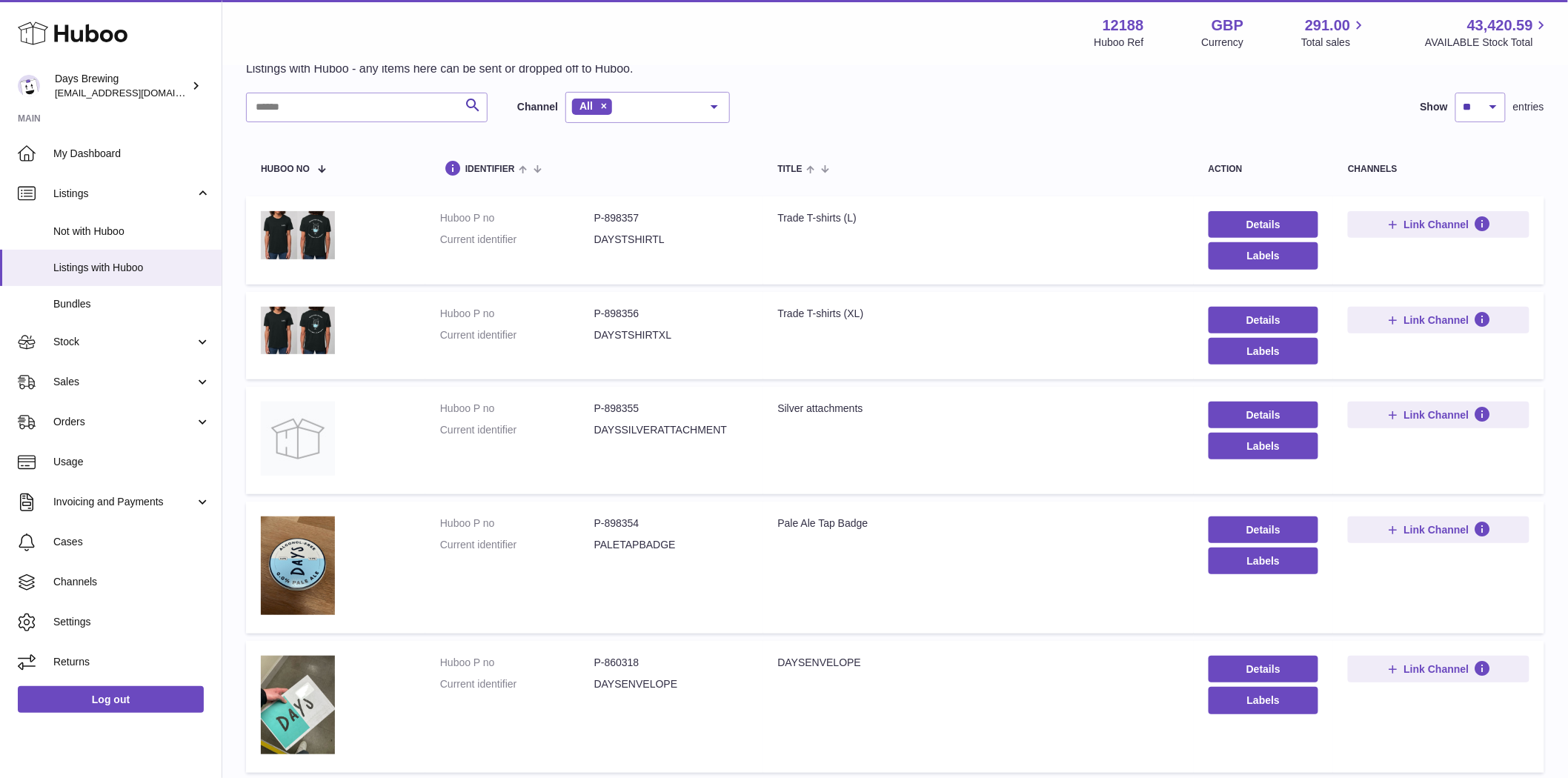
scroll to position [751, 0]
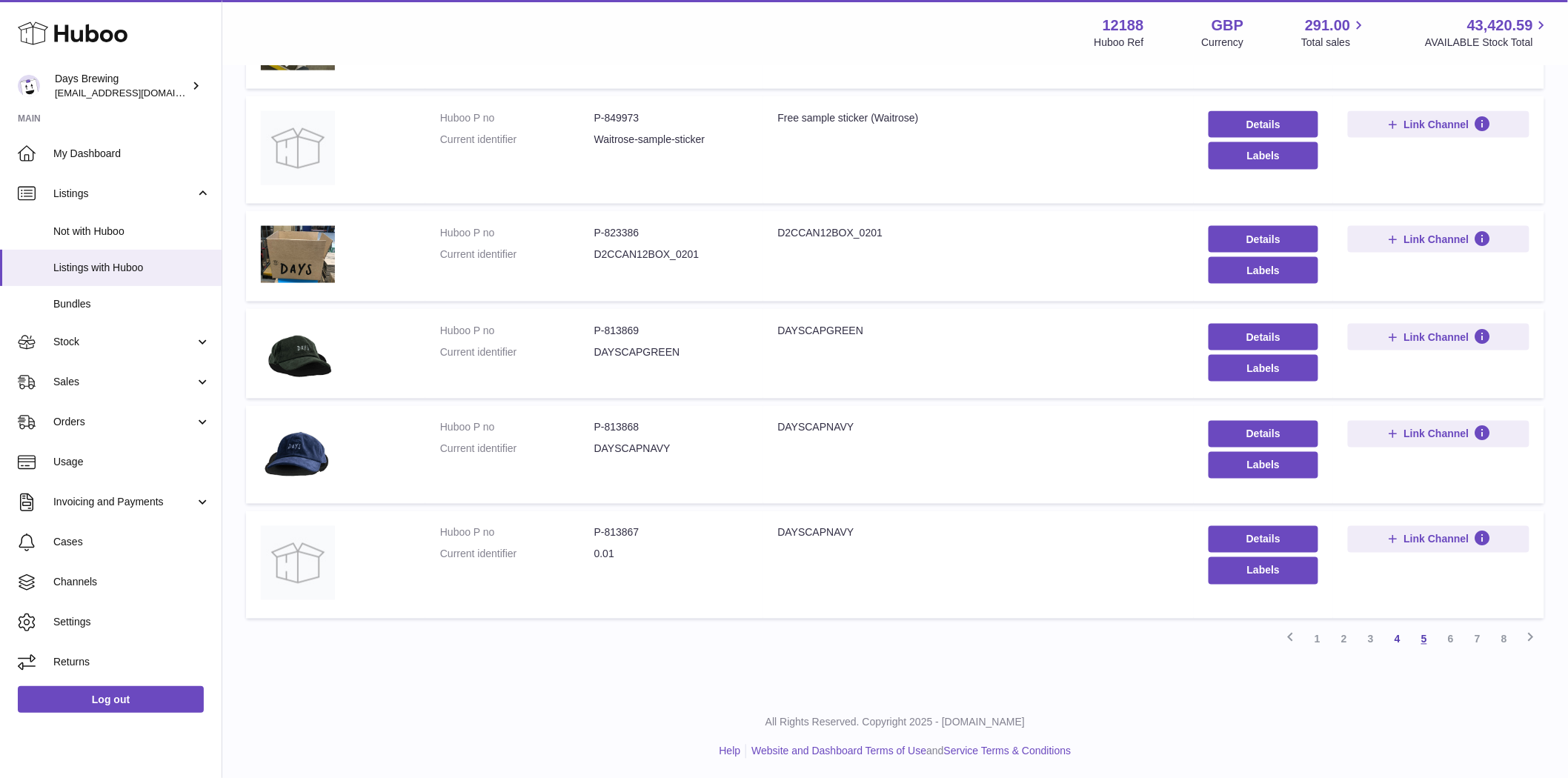
click at [1424, 639] on link "5" at bounding box center [1424, 639] width 27 height 27
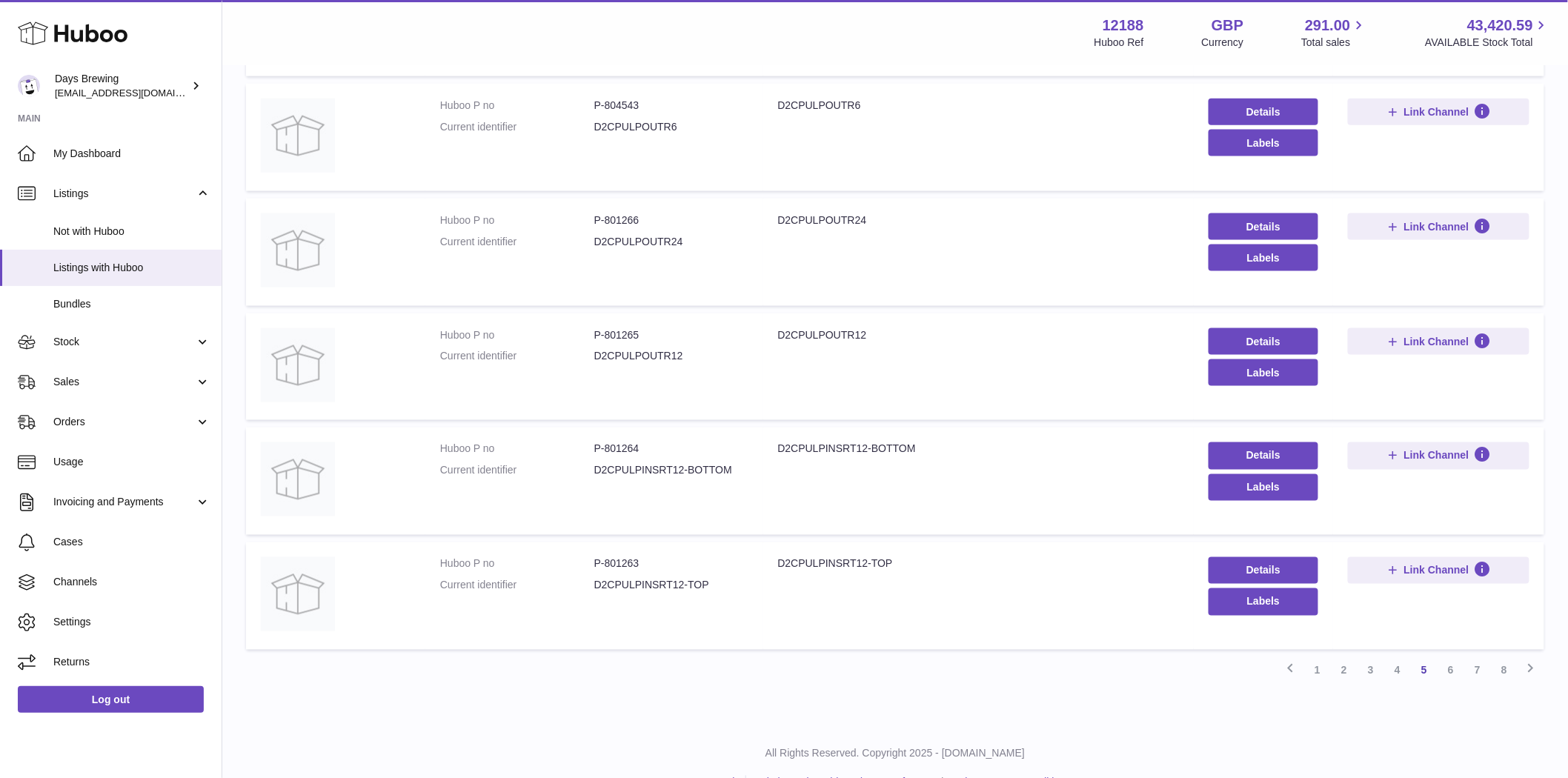
scroll to position [784, 0]
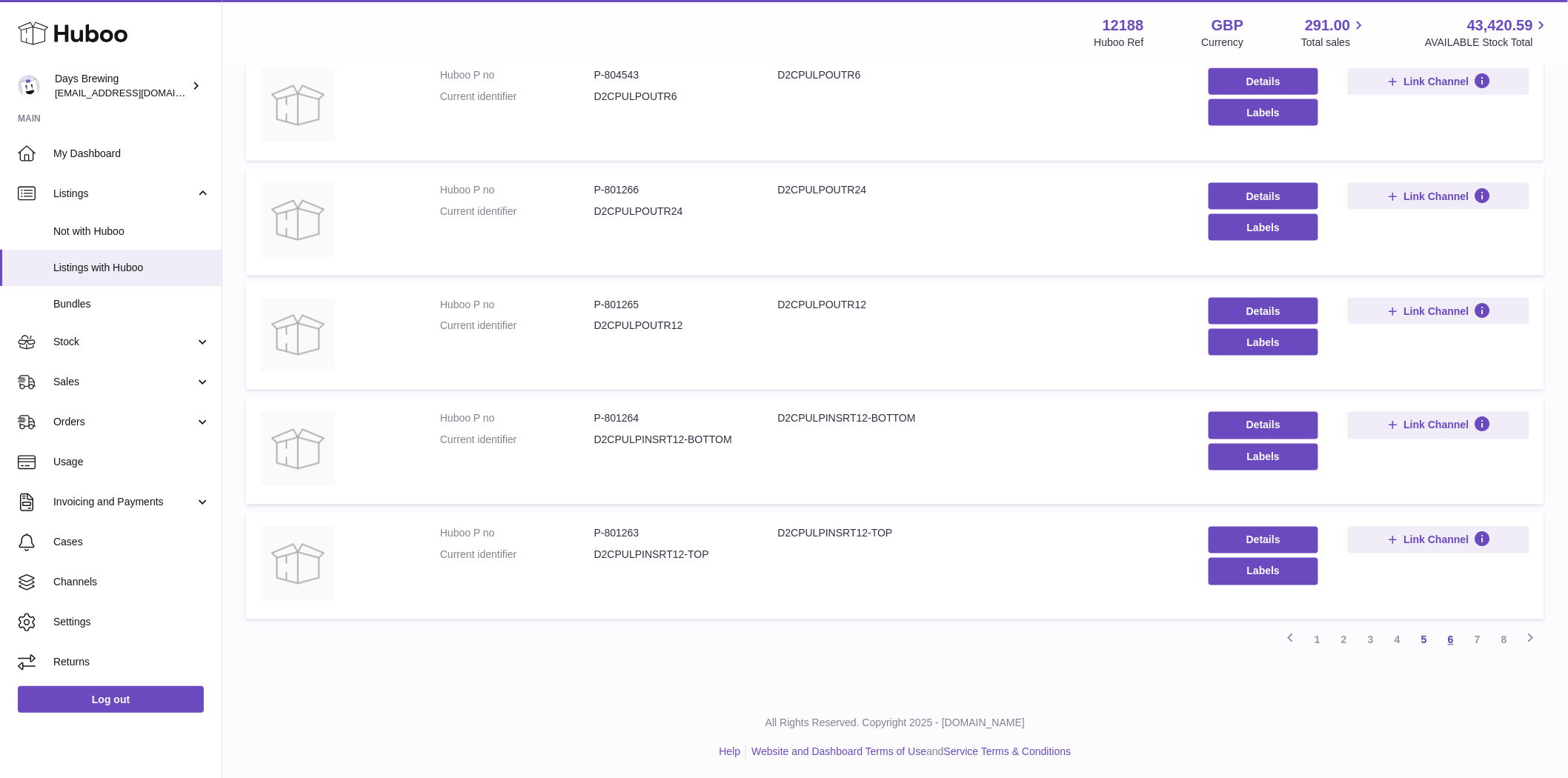
click at [1450, 635] on link "6" at bounding box center [1450, 640] width 27 height 27
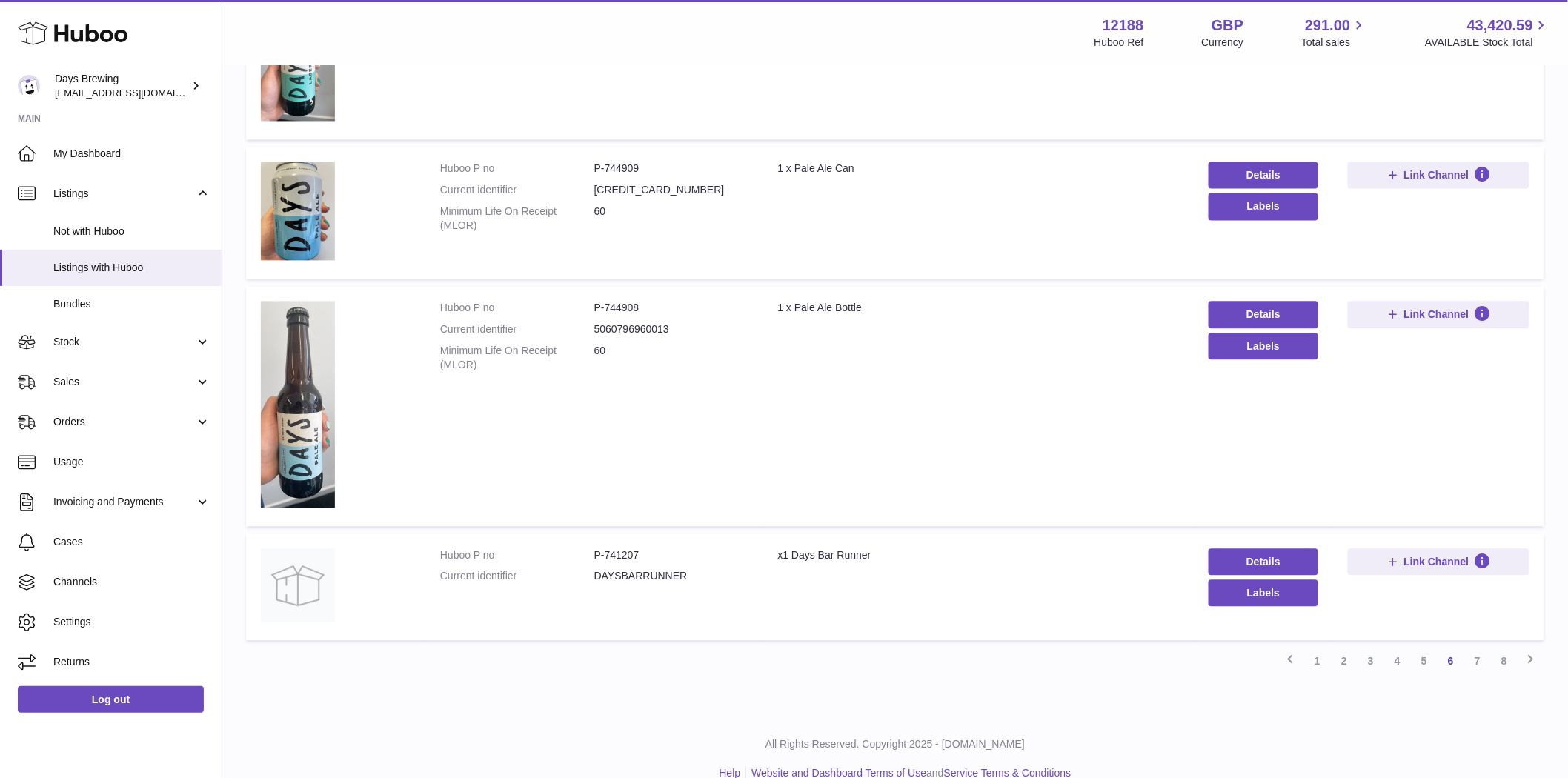
scroll to position [1233, 0]
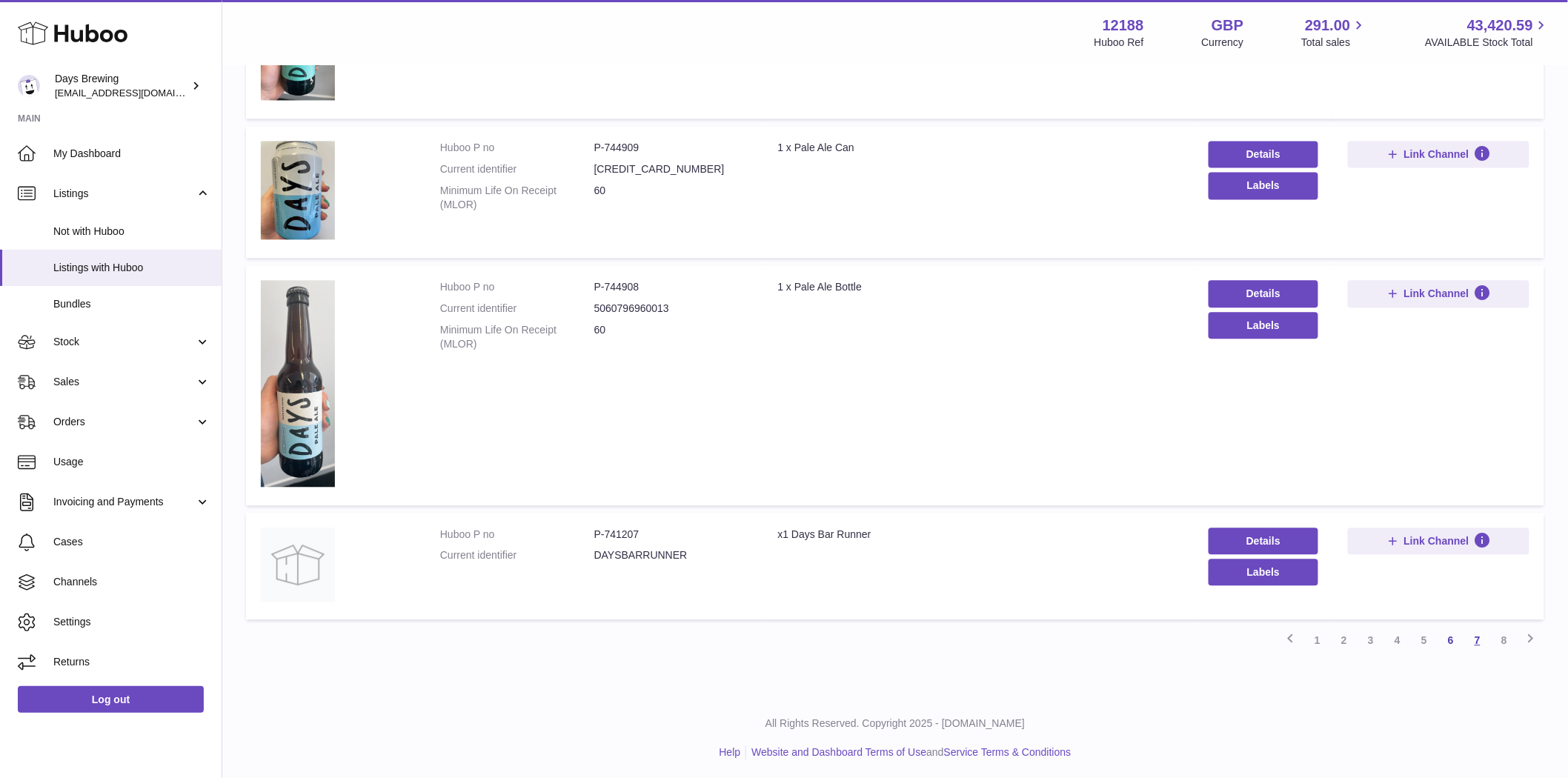
click at [1477, 633] on link "7" at bounding box center [1477, 640] width 27 height 27
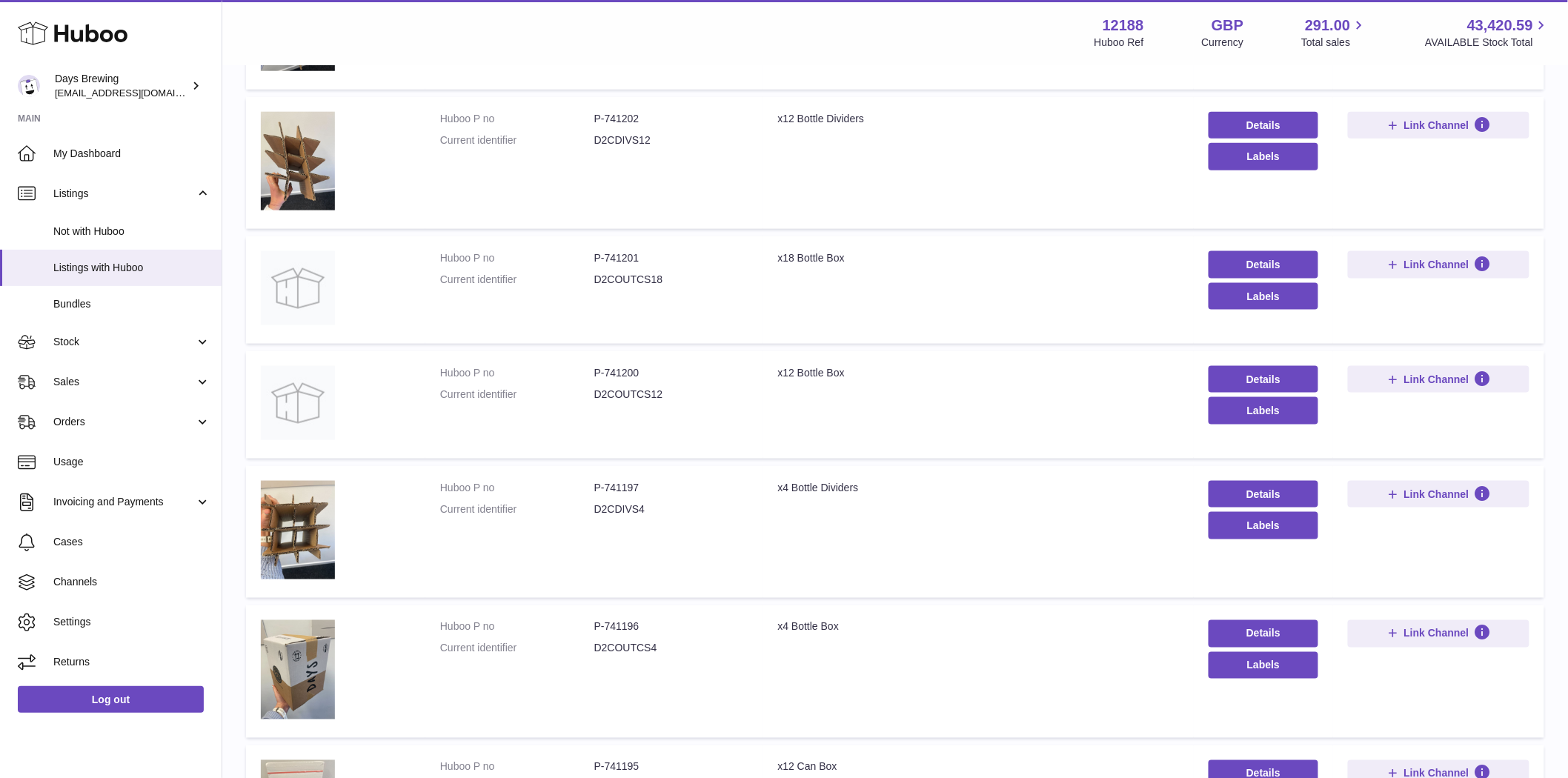
scroll to position [890, 0]
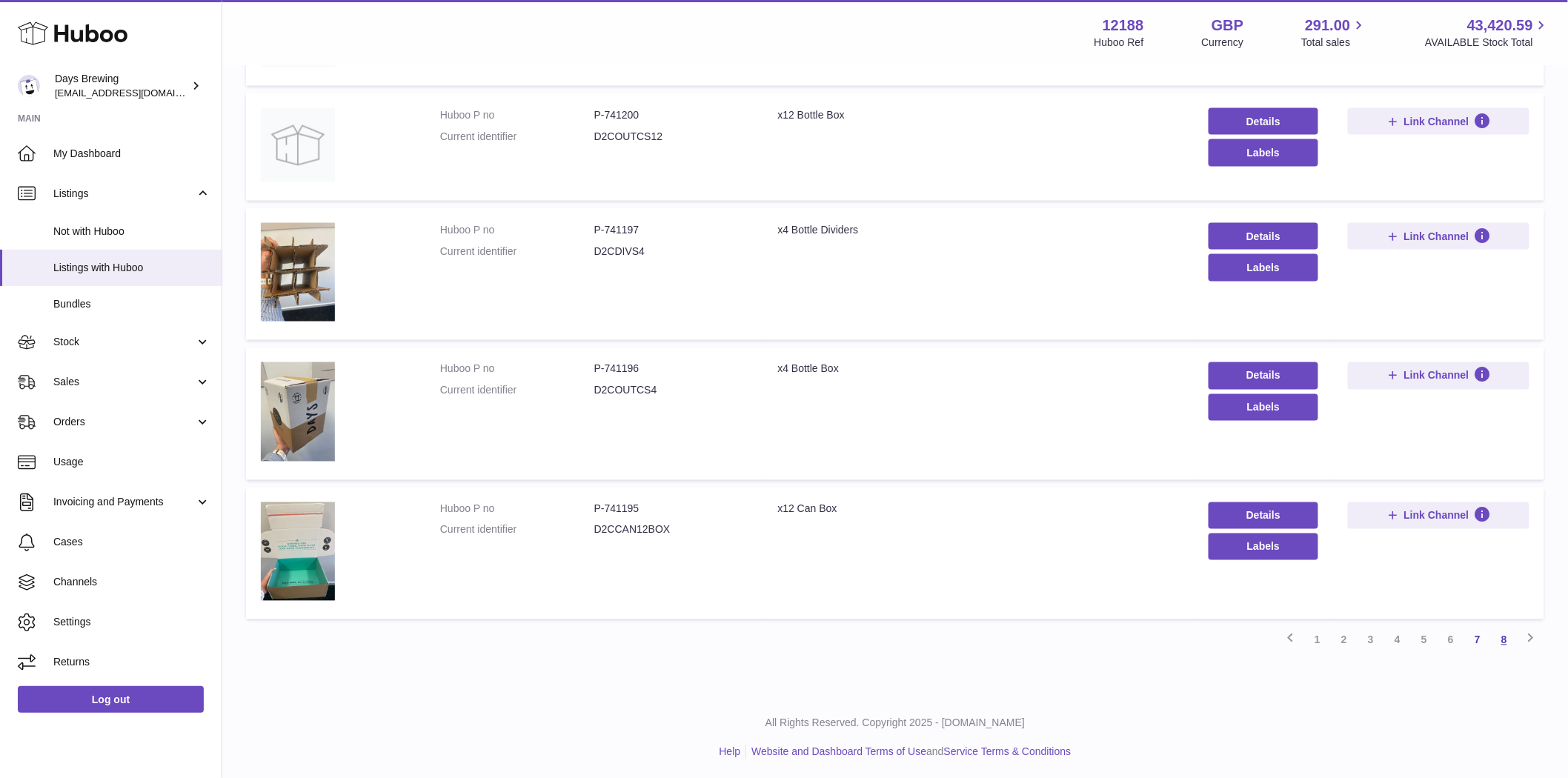
click at [1502, 638] on link "8" at bounding box center [1504, 640] width 27 height 27
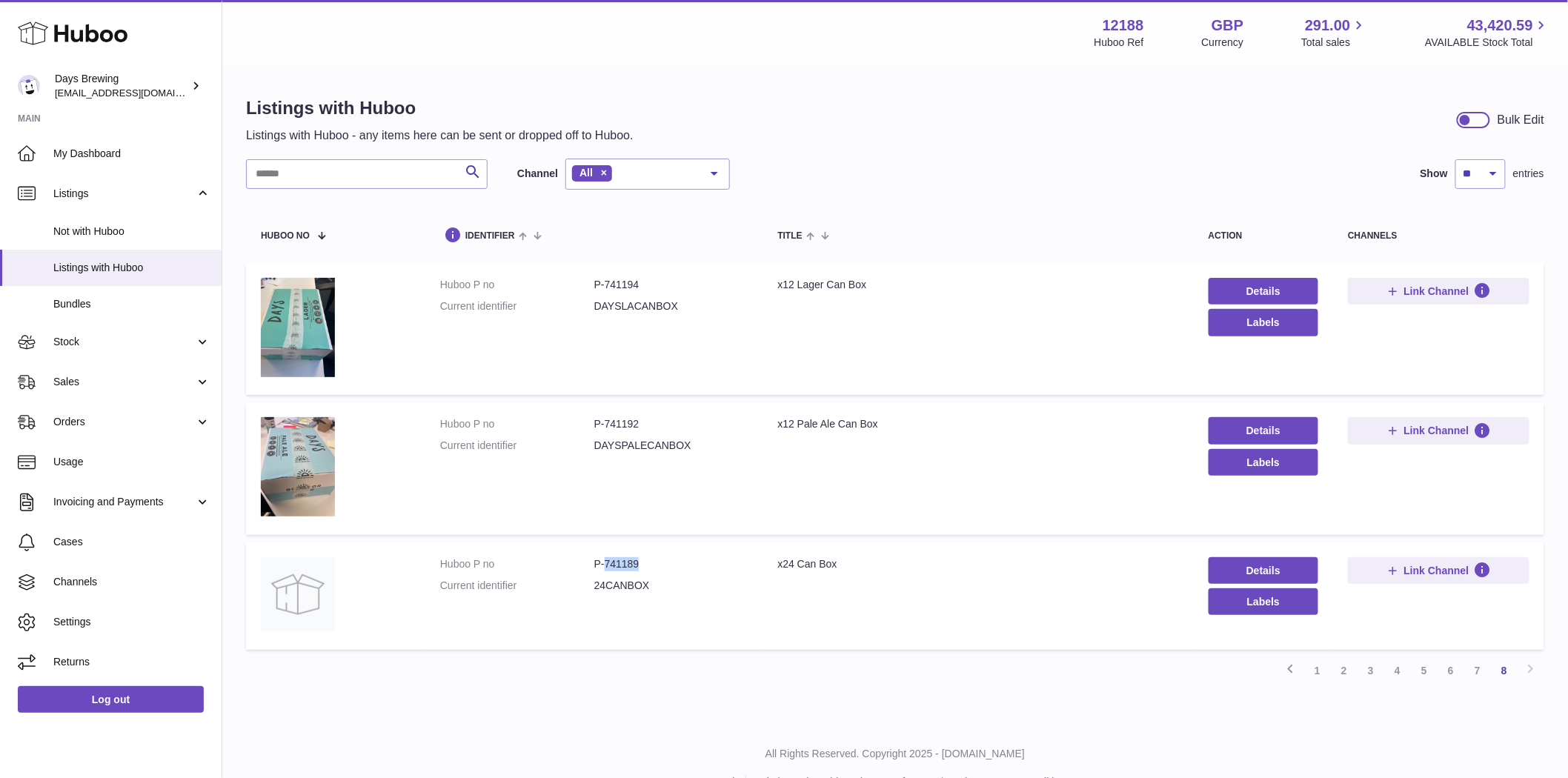
drag, startPoint x: 649, startPoint y: 566, endPoint x: 604, endPoint y: 572, distance: 45.4
click at [604, 572] on dl "Huboo P no P-741189 Current identifier 24CANBOX" at bounding box center [594, 578] width 308 height 43
drag, startPoint x: 644, startPoint y: 421, endPoint x: 605, endPoint y: 426, distance: 39.3
click at [605, 426] on dd "P-741192" at bounding box center [670, 424] width 154 height 14
drag, startPoint x: 648, startPoint y: 286, endPoint x: 605, endPoint y: 286, distance: 43.0
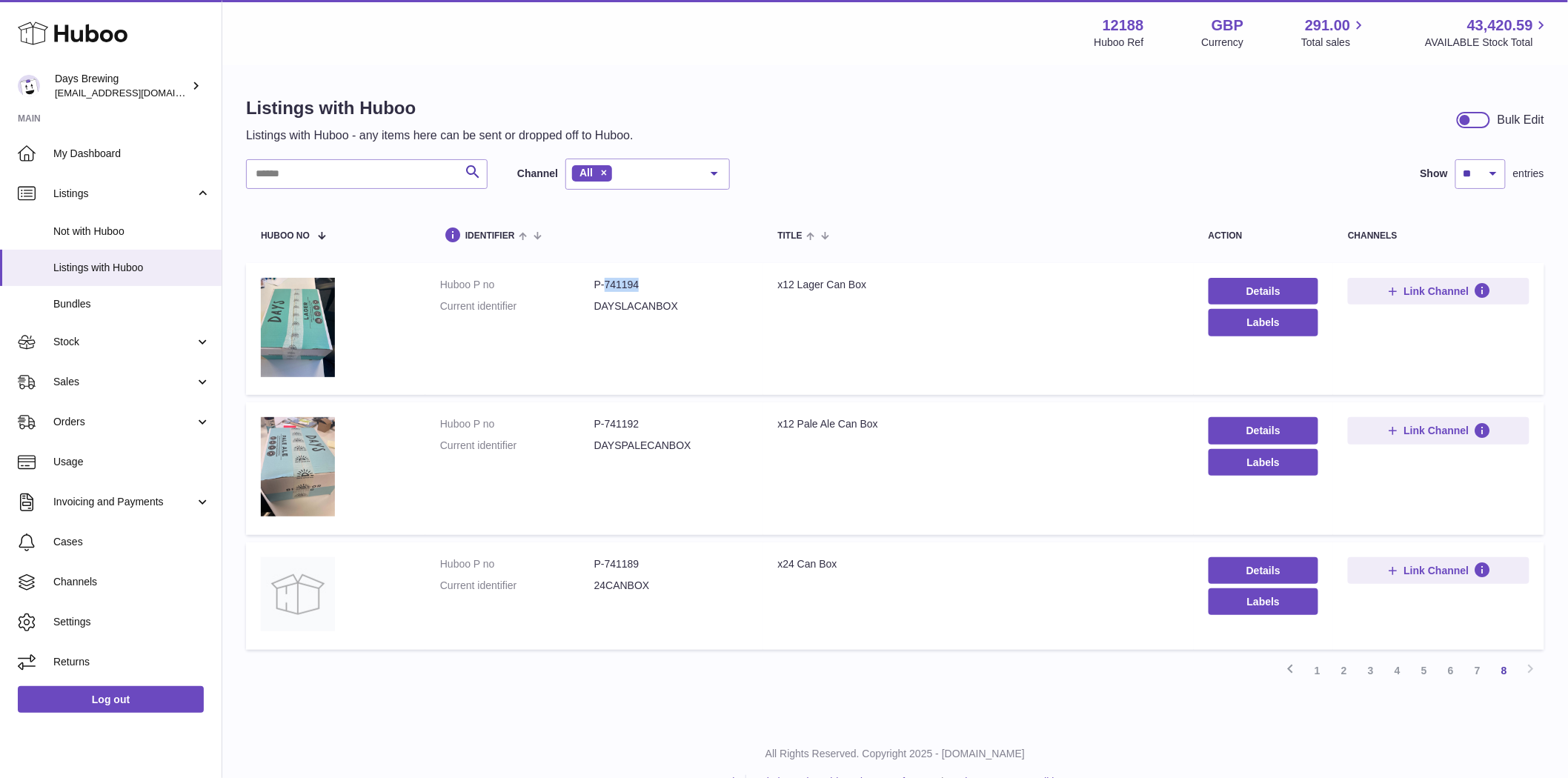
click at [605, 286] on dd "P-741194" at bounding box center [670, 285] width 154 height 14
copy dd "741194"
